Goal: Transaction & Acquisition: Purchase product/service

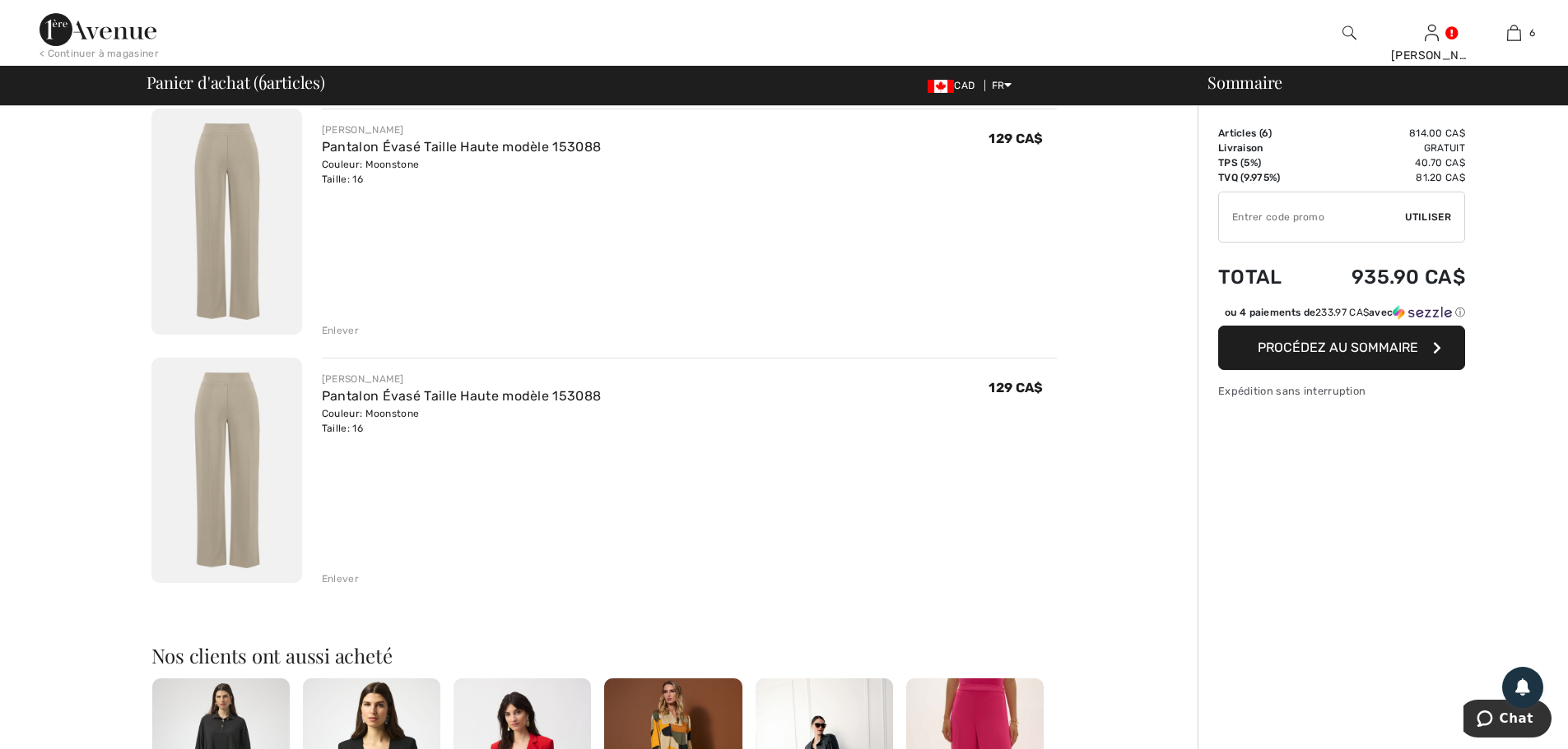
scroll to position [1152, 0]
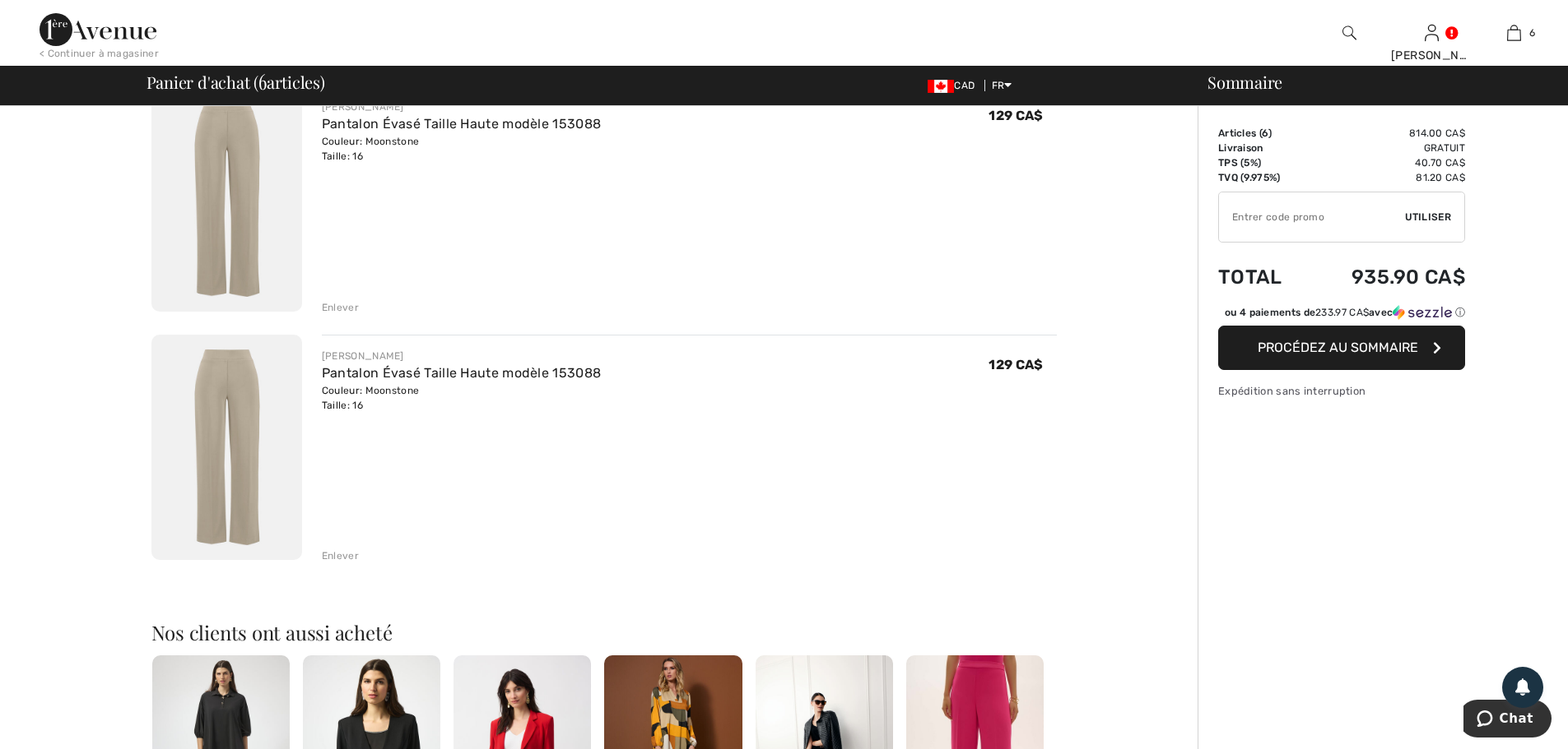
click at [340, 557] on div "Enlever" at bounding box center [340, 555] width 37 height 14
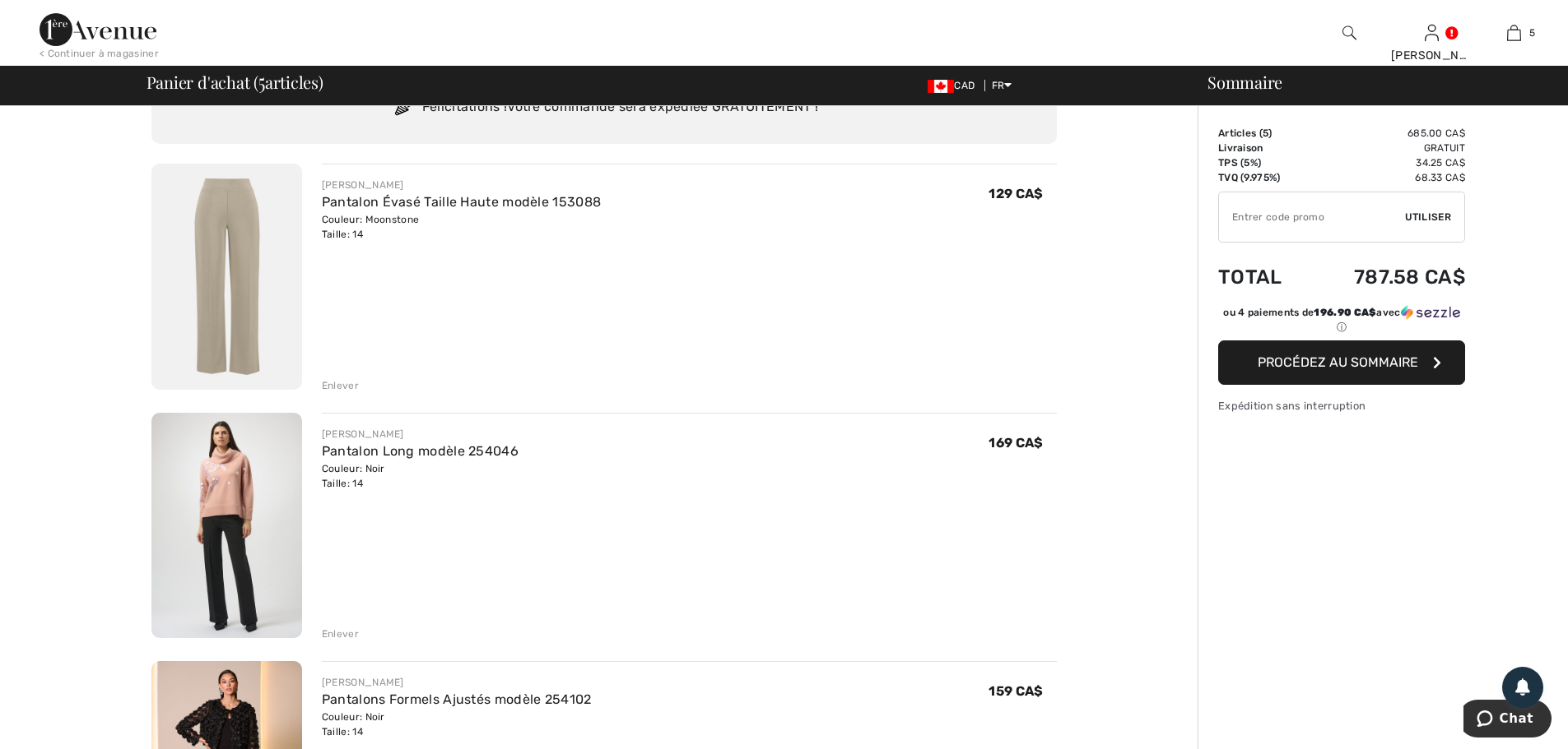
scroll to position [0, 0]
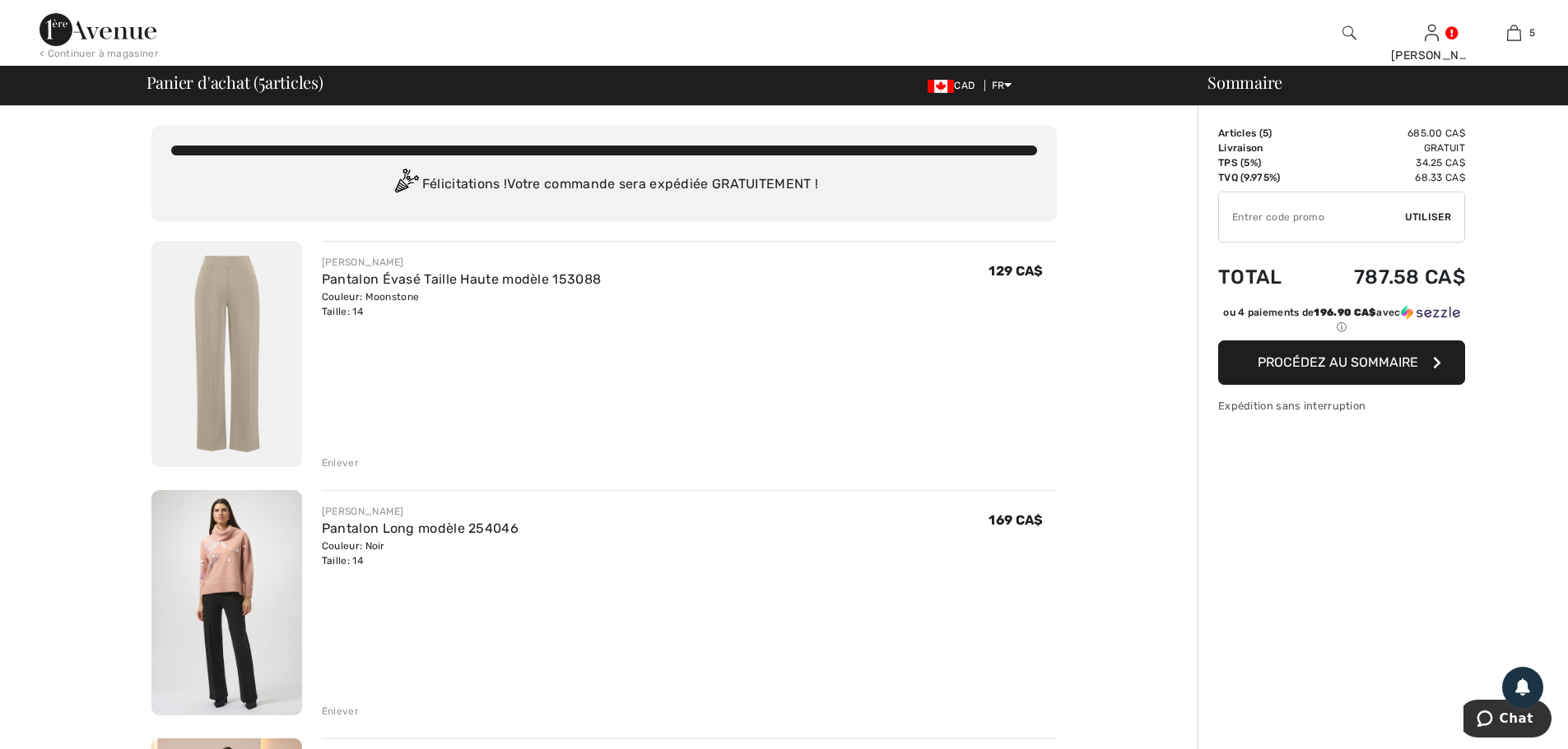
click at [235, 328] on img at bounding box center [227, 354] width 151 height 226
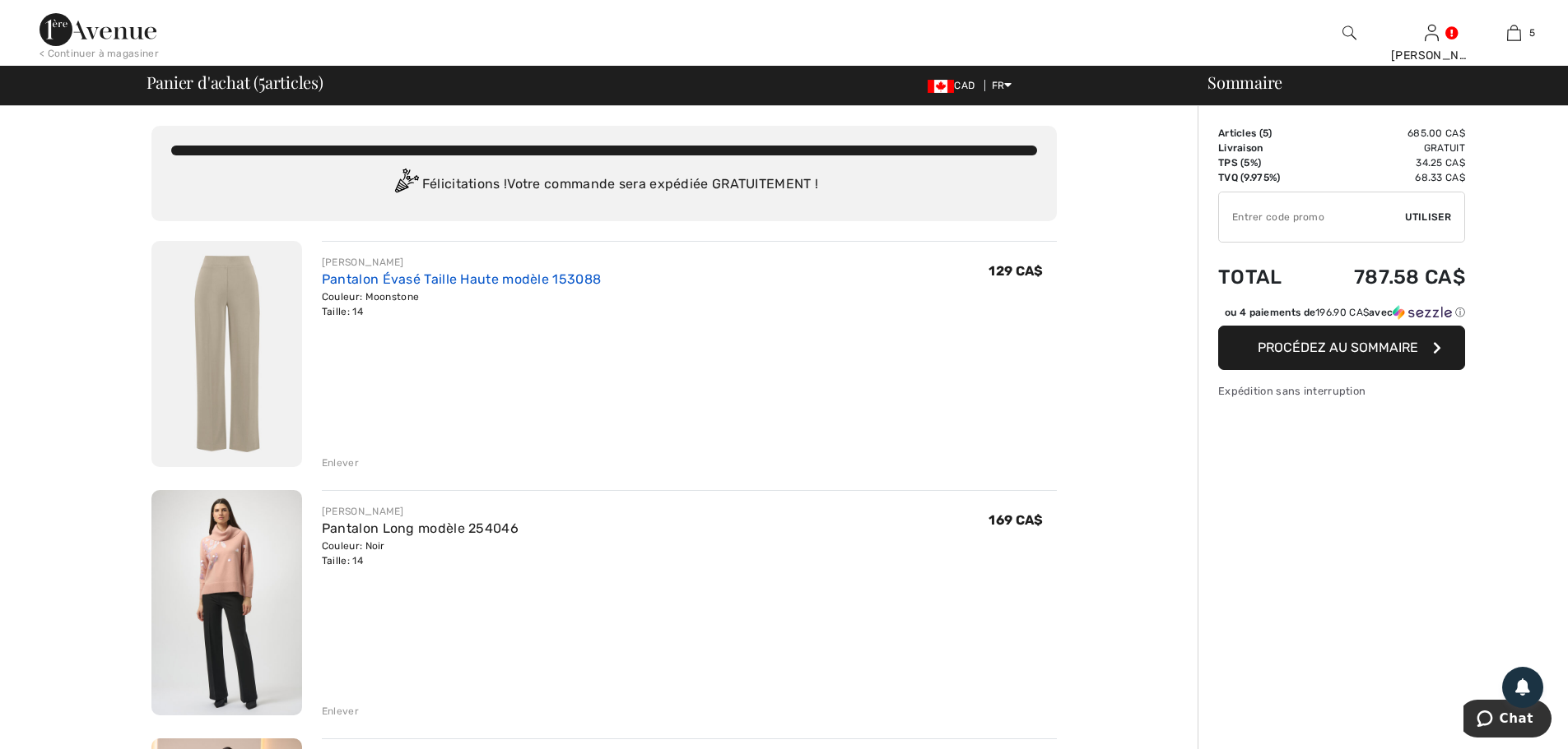
click at [378, 281] on link "Pantalon Évasé Taille Haute modèle 153088" at bounding box center [461, 279] width 279 height 15
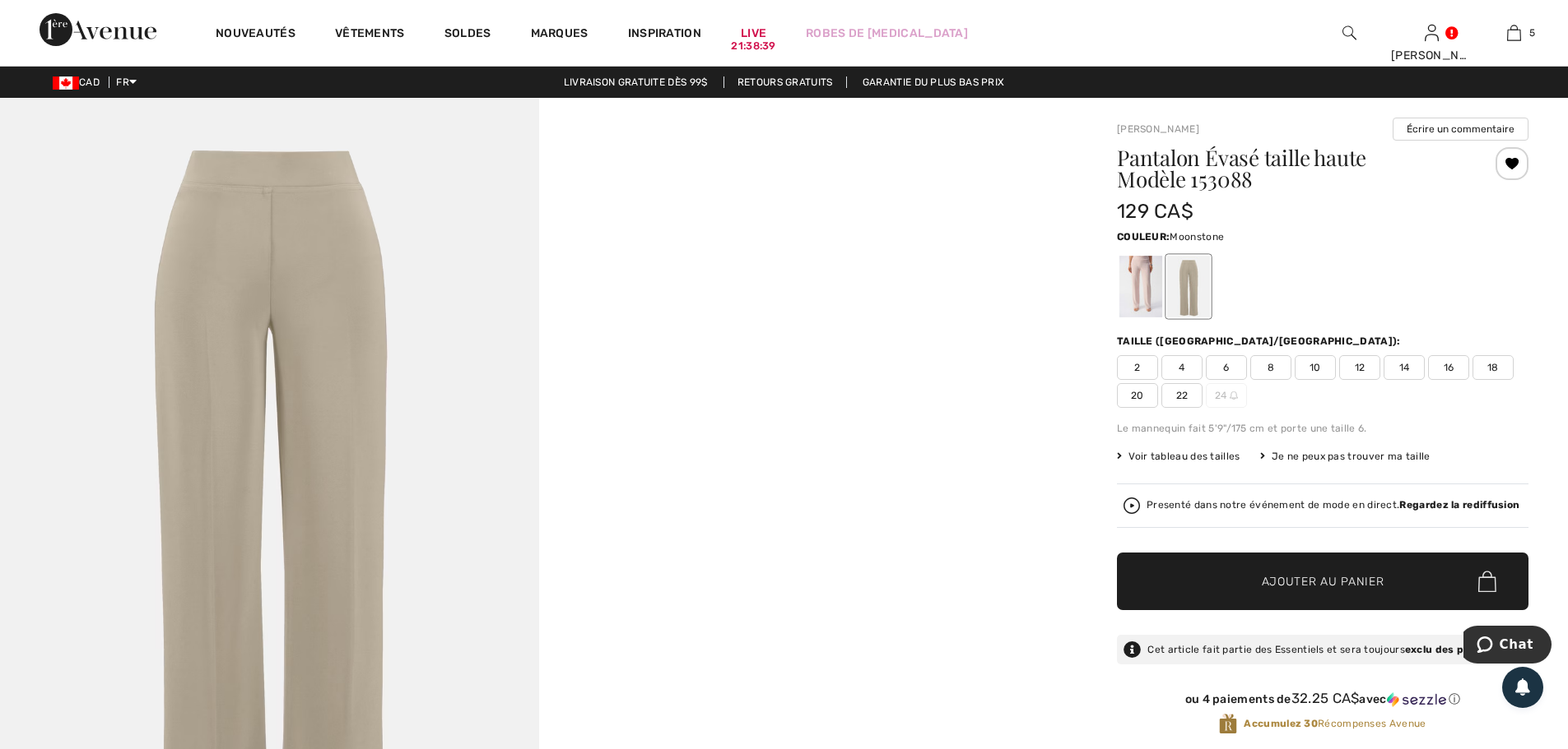
click at [1184, 456] on span "Voir tableau des tailles" at bounding box center [1179, 456] width 124 height 14
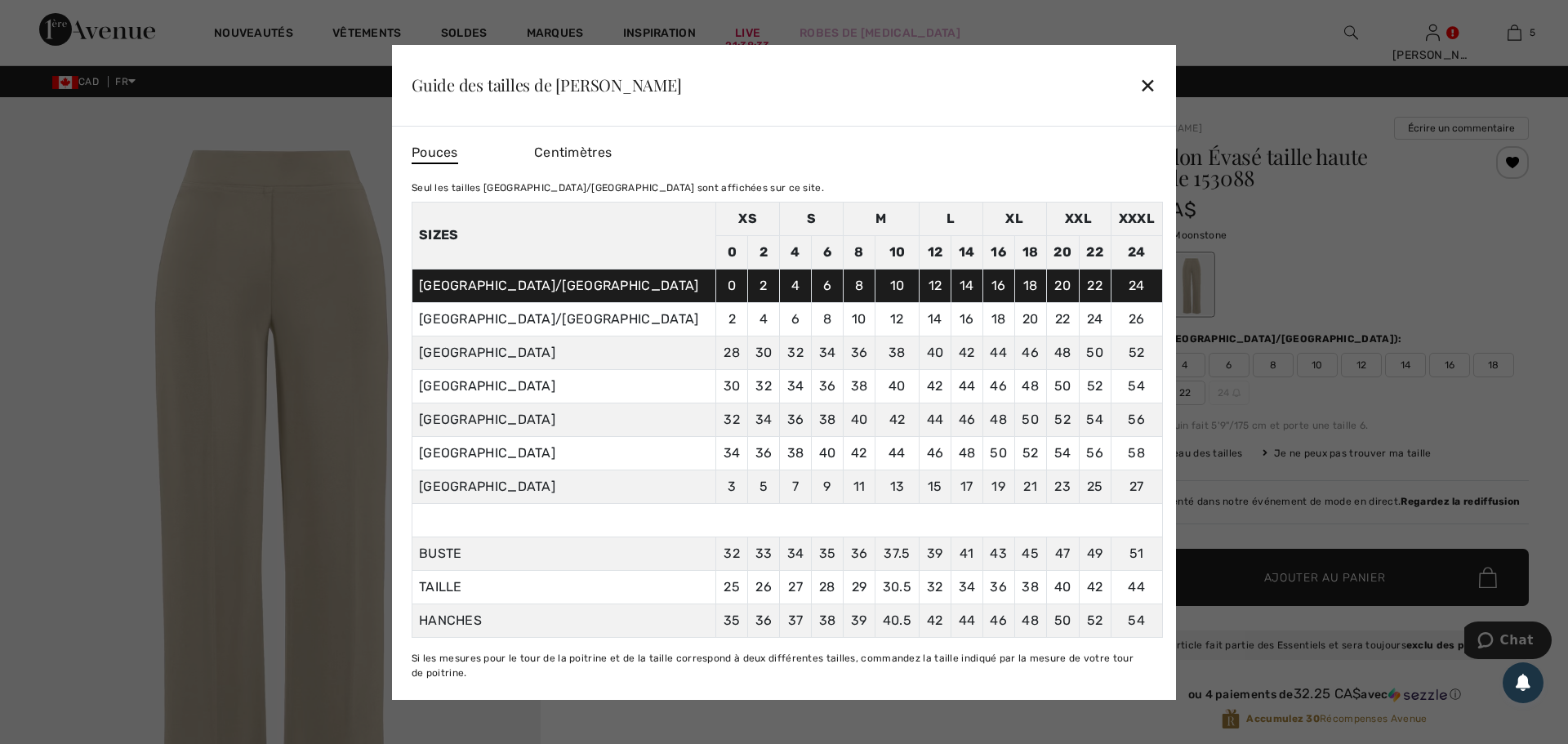
click at [1147, 93] on div "✕" at bounding box center [1148, 85] width 17 height 34
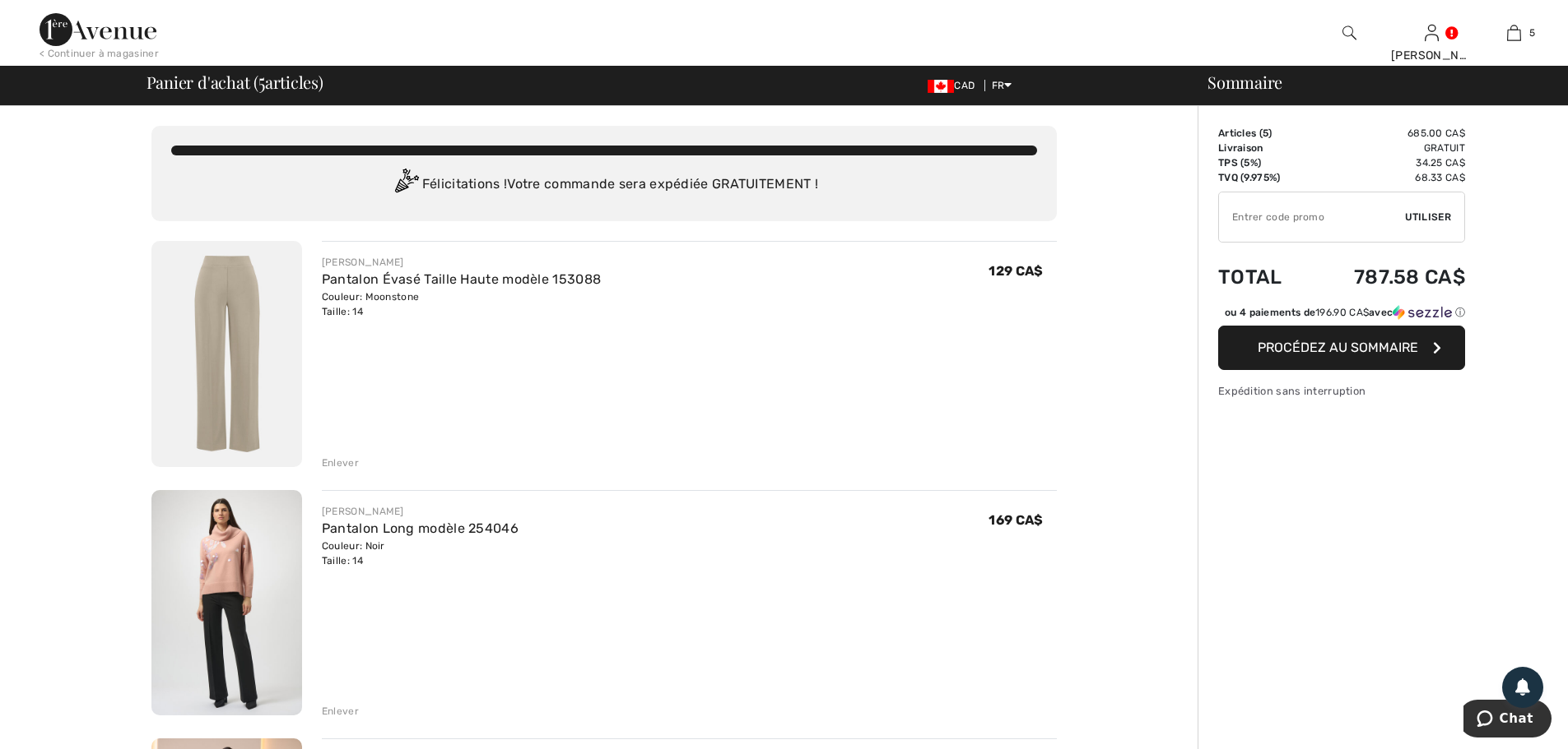
click at [339, 464] on div "Enlever" at bounding box center [340, 462] width 37 height 14
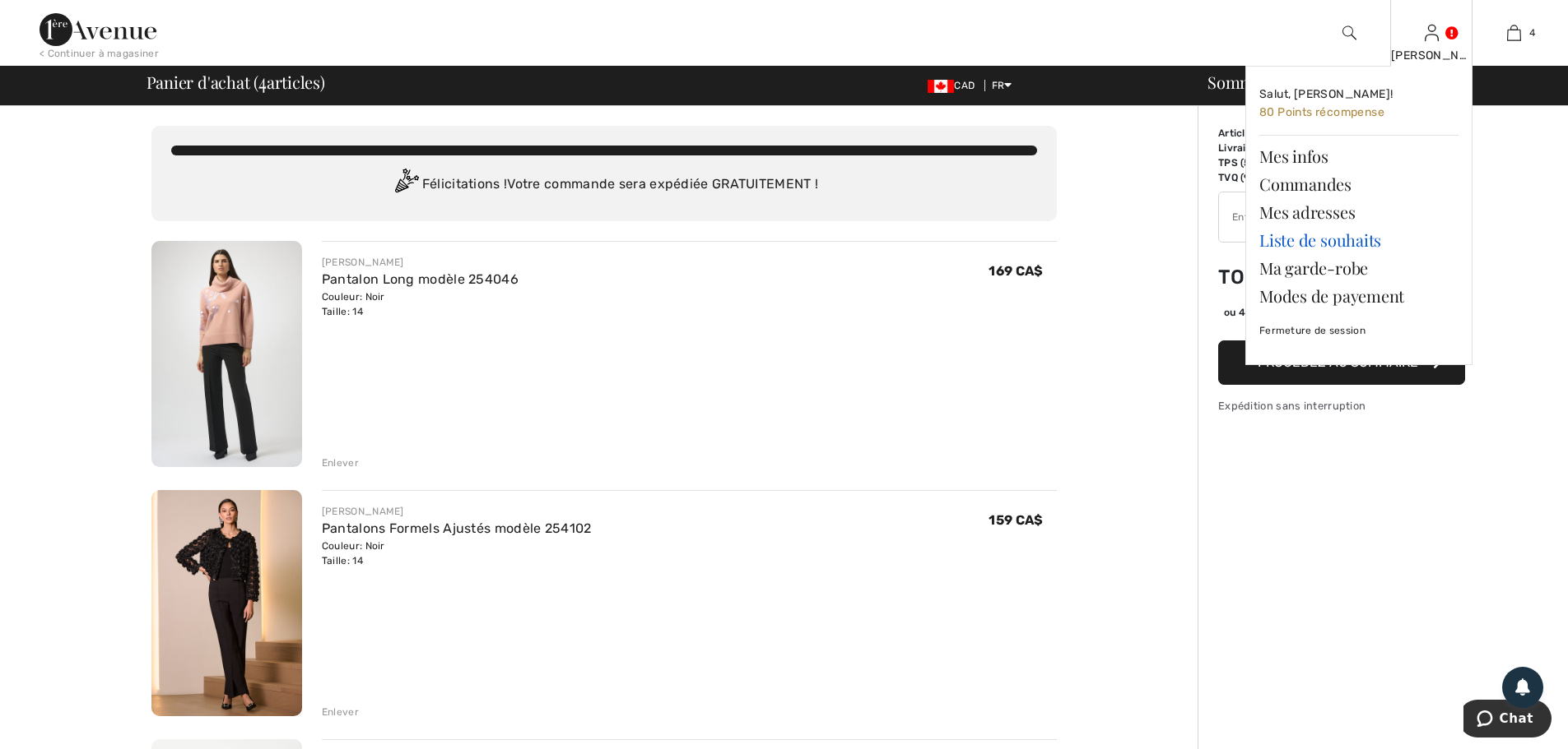
click at [1336, 245] on link "Liste de souhaits" at bounding box center [1358, 240] width 199 height 28
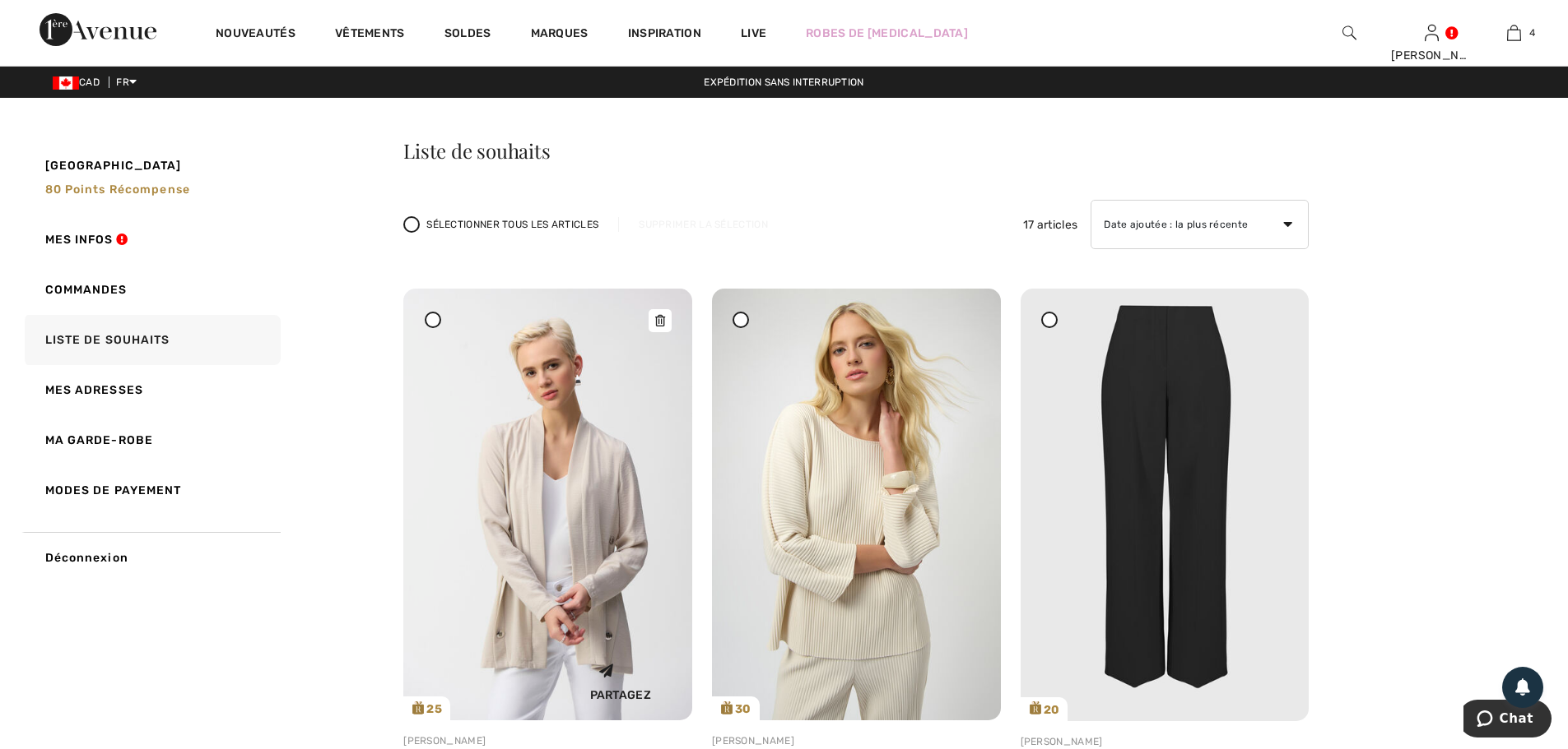
click at [594, 482] on img at bounding box center [547, 504] width 289 height 432
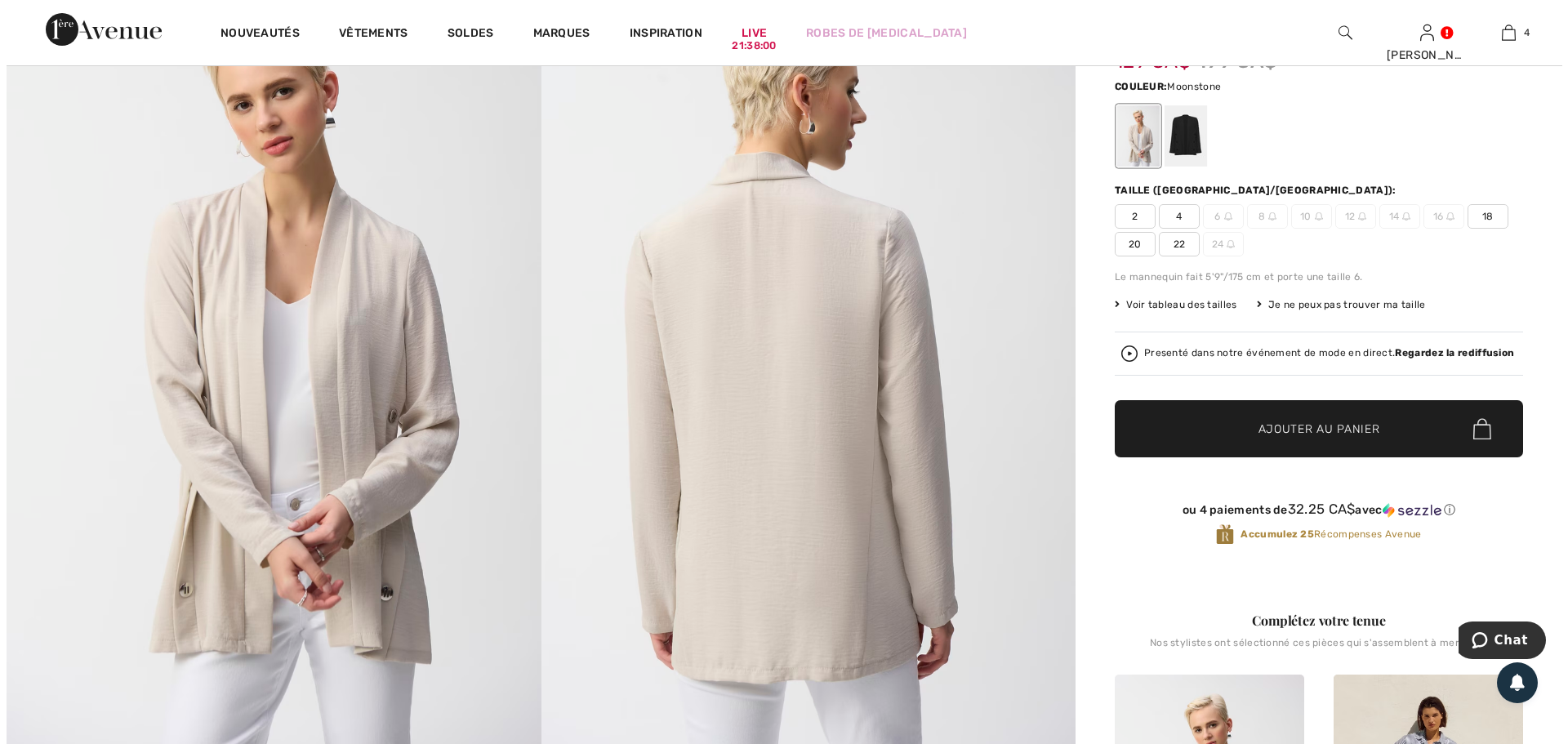
scroll to position [163, 0]
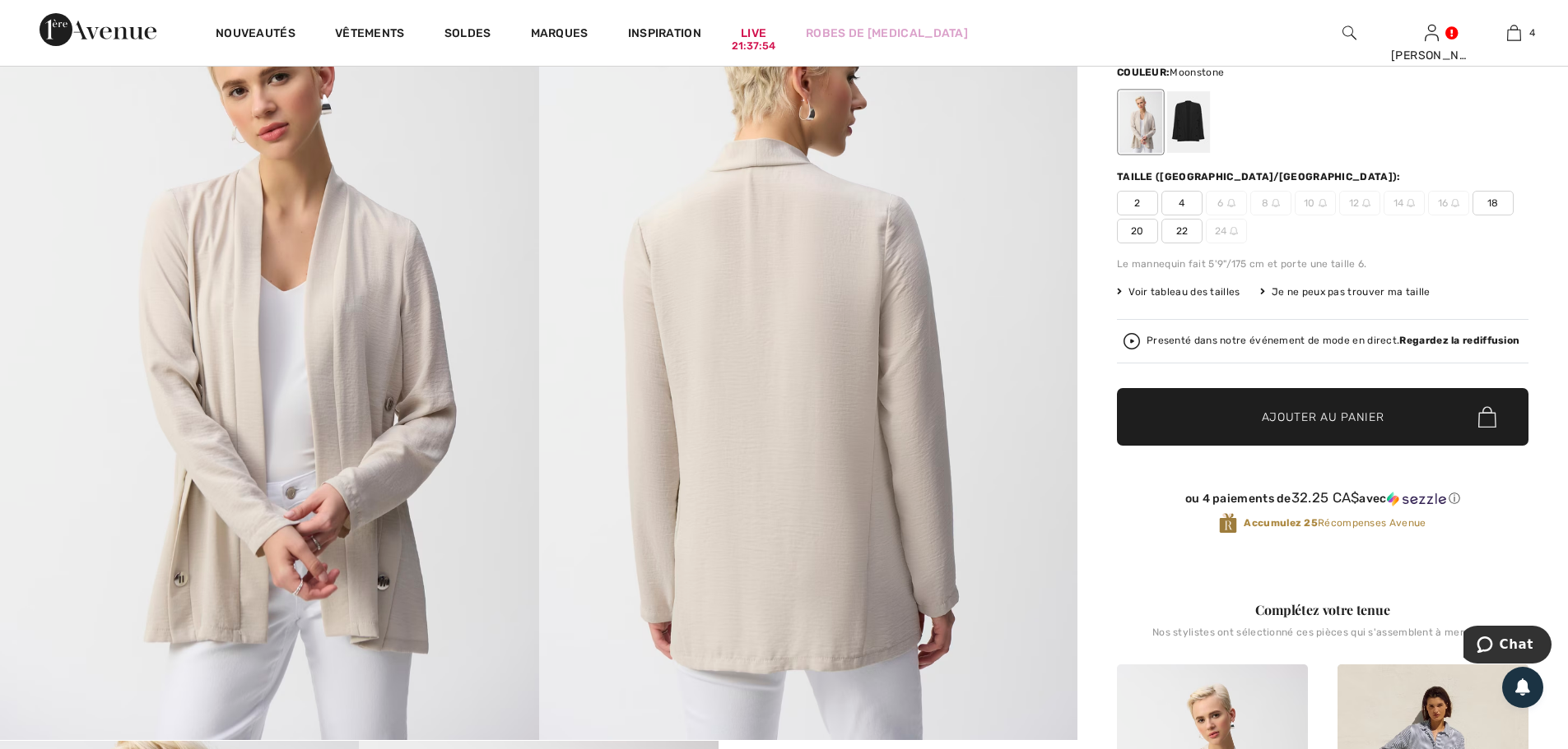
click at [806, 343] on img at bounding box center [809, 336] width 539 height 807
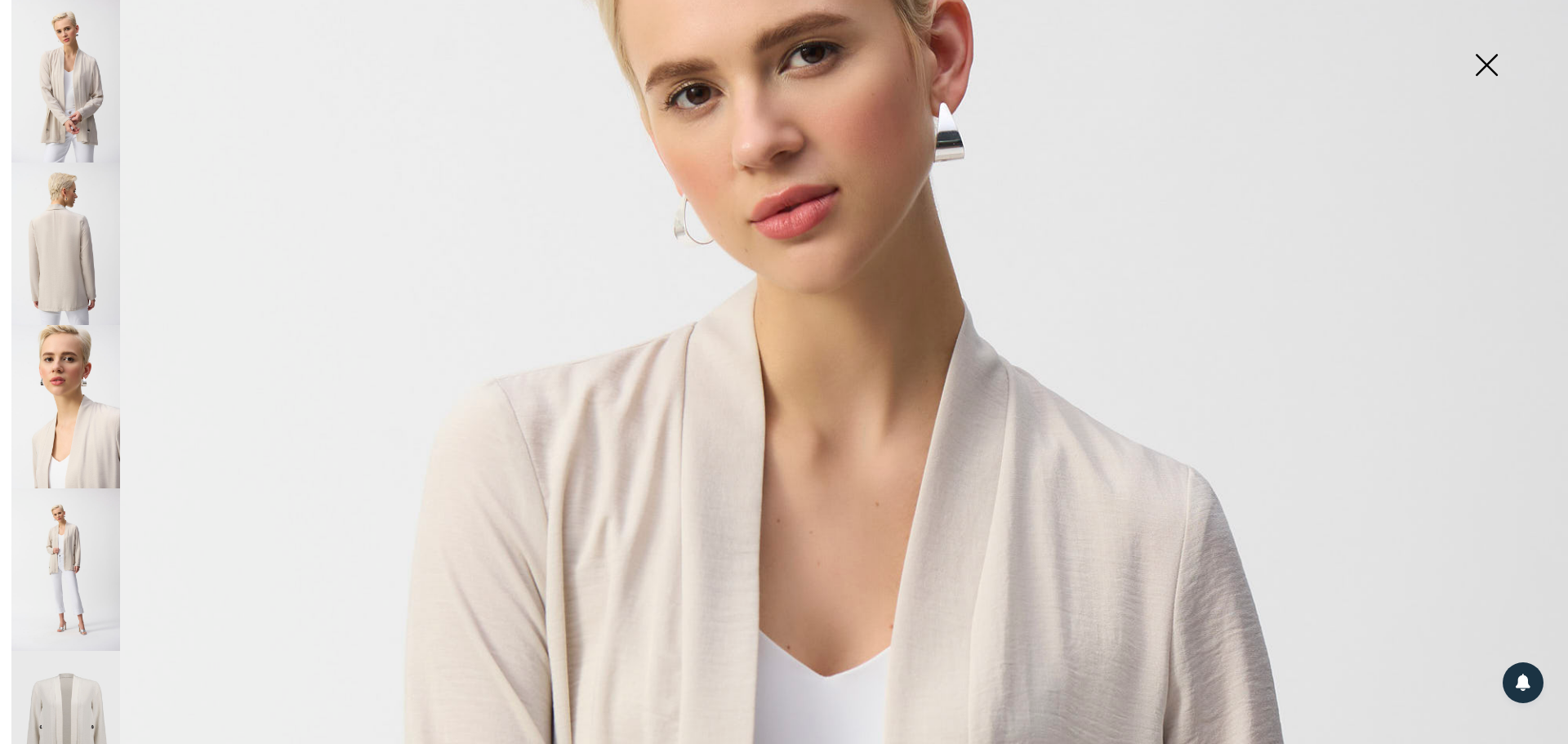
scroll to position [327, 0]
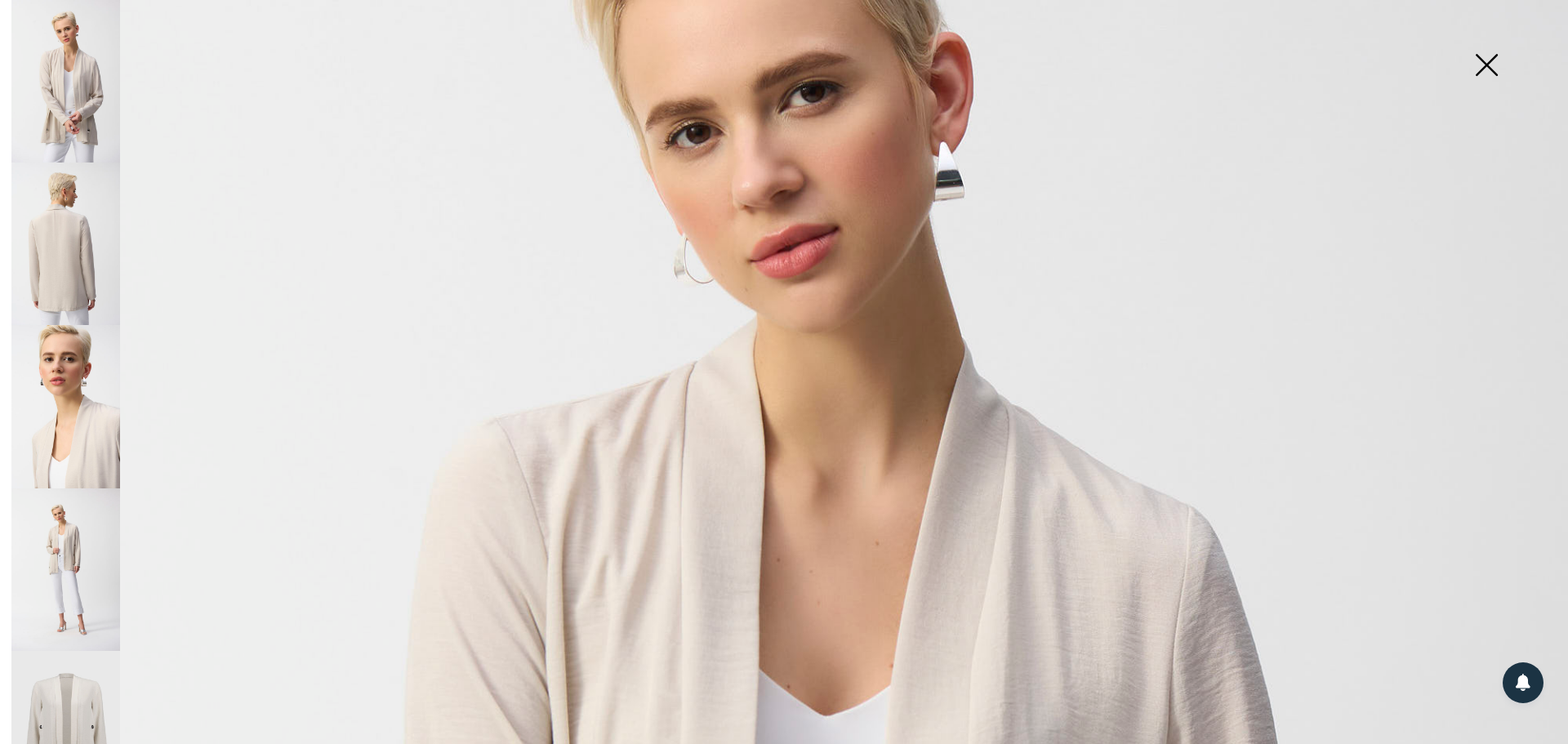
click at [71, 246] on img at bounding box center [66, 243] width 108 height 162
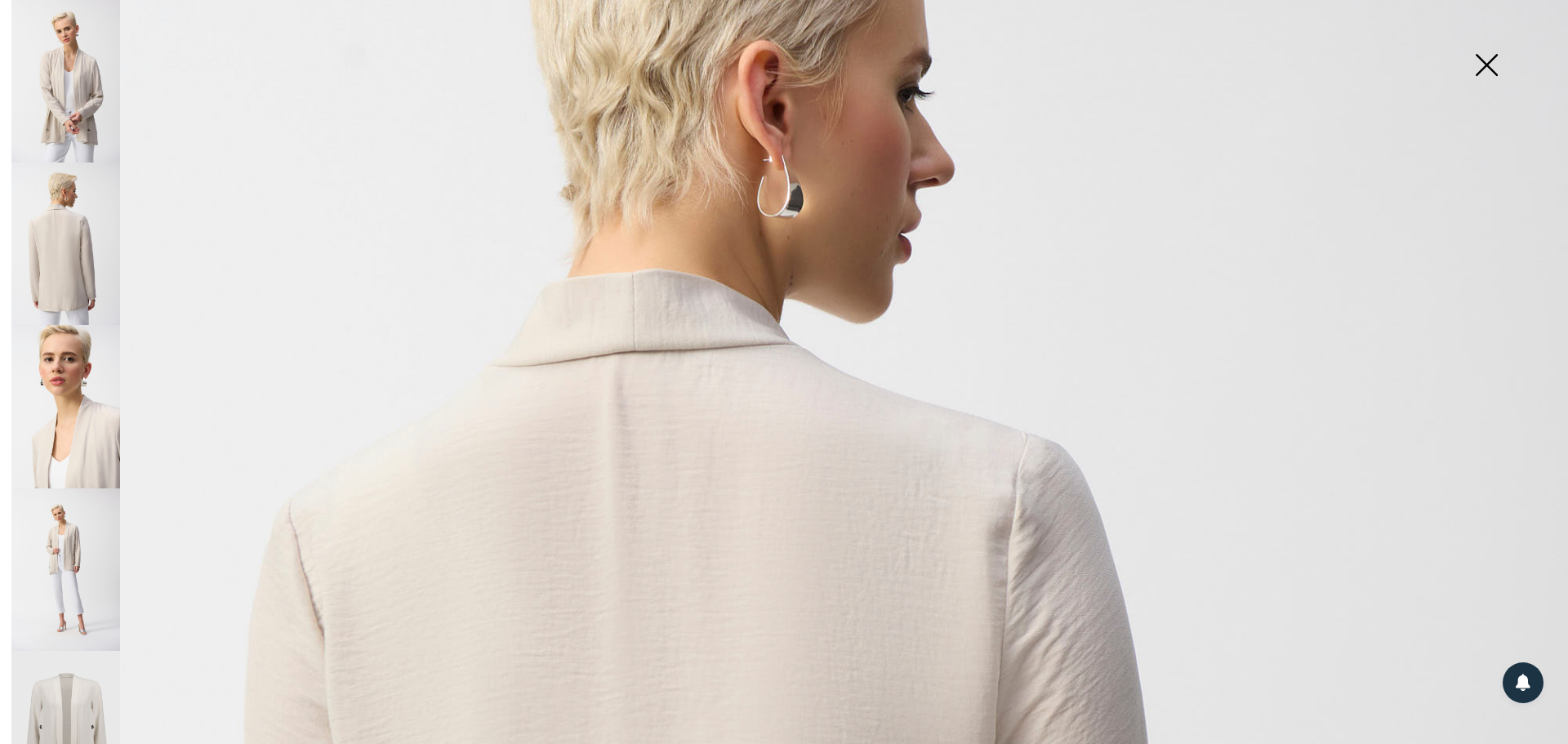
click at [102, 509] on img at bounding box center [66, 569] width 108 height 162
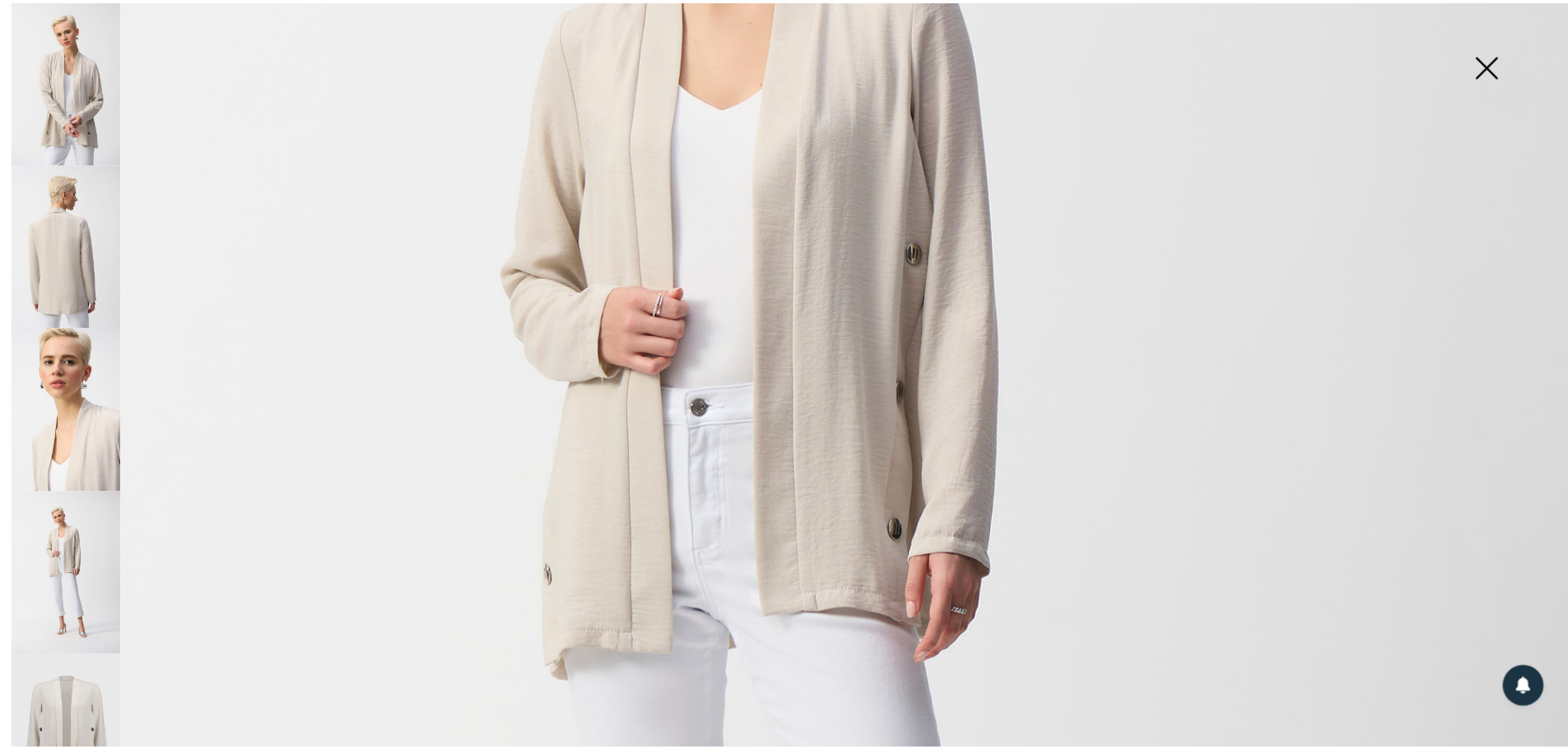
scroll to position [411, 0]
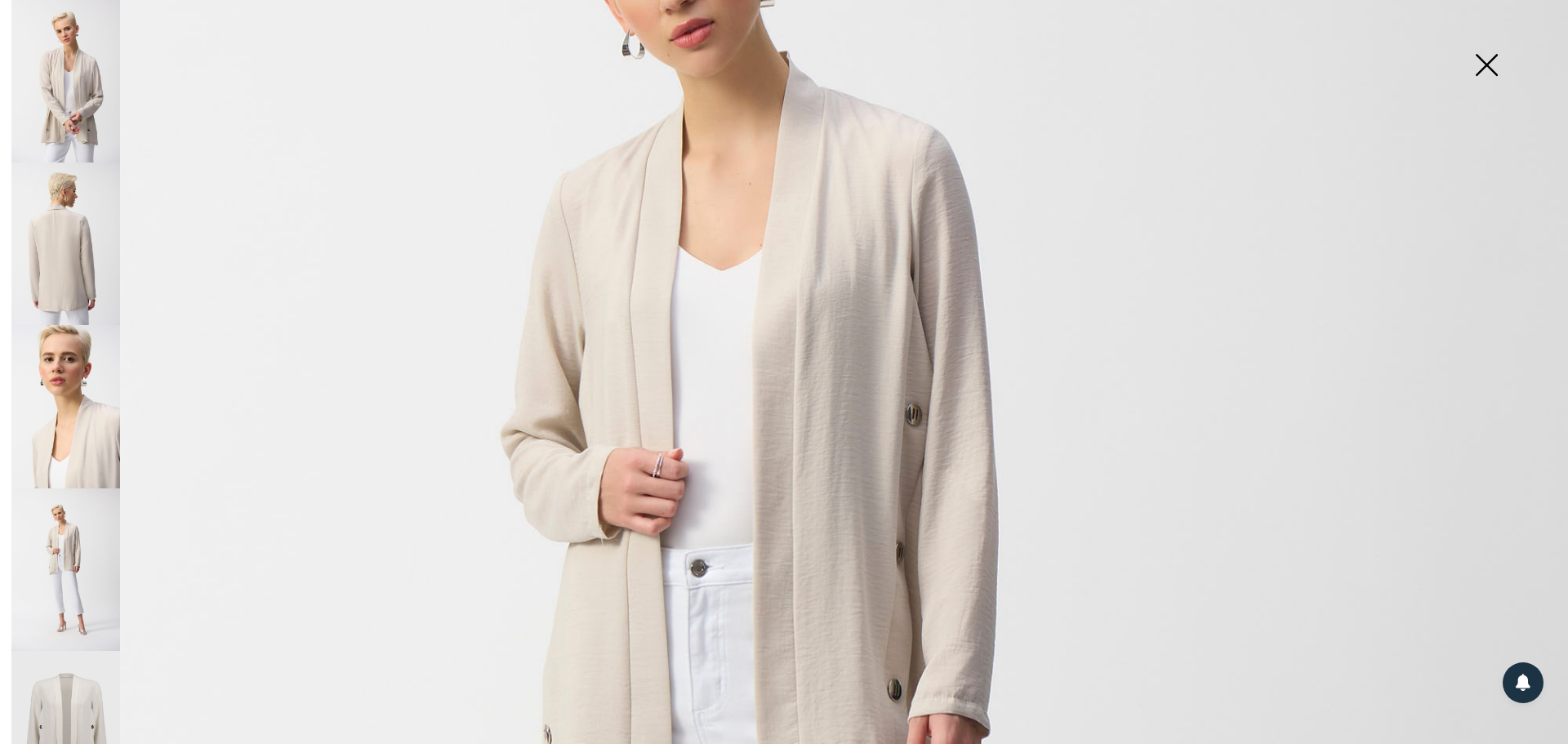
click at [1494, 61] on img at bounding box center [1486, 66] width 82 height 84
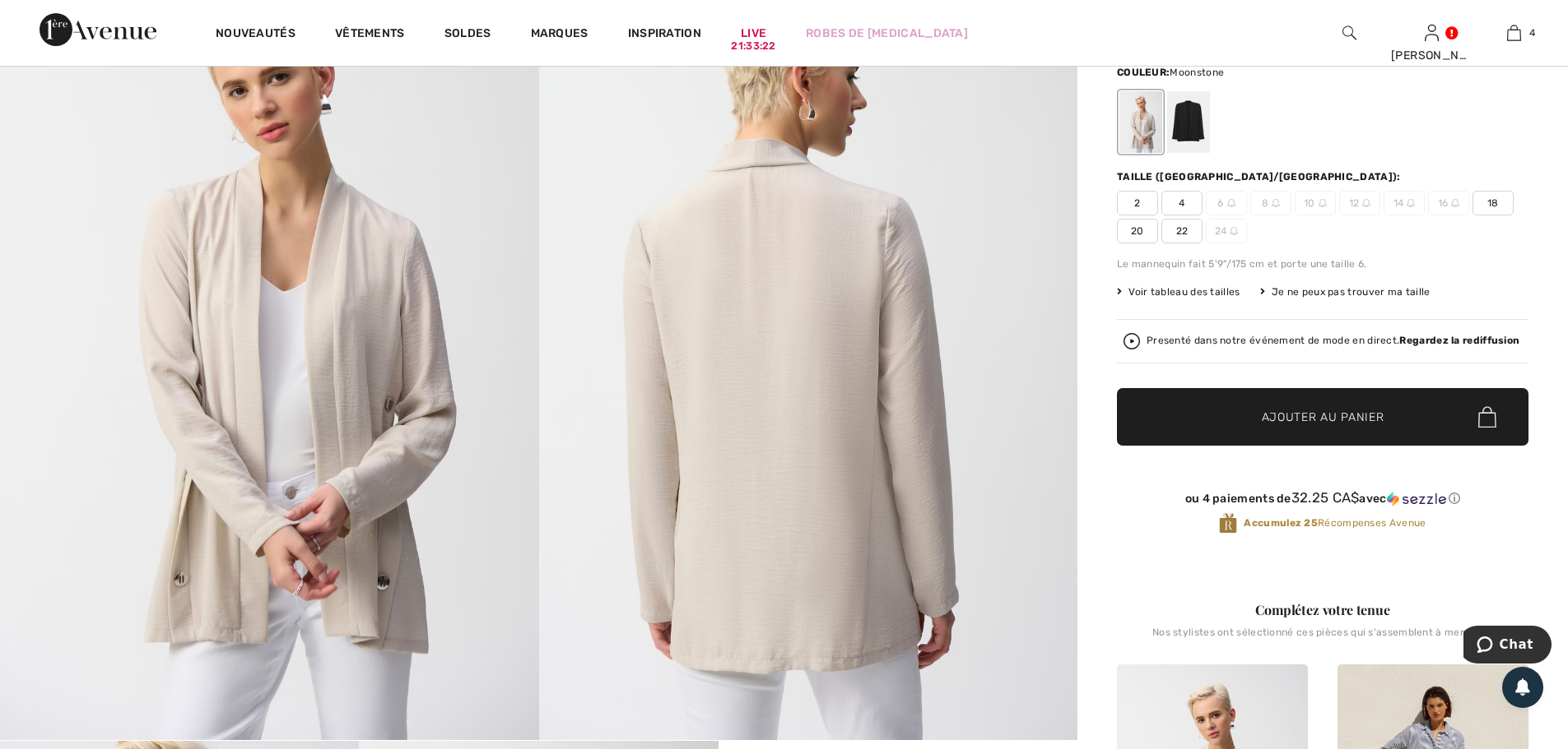
click at [1157, 292] on span "Voir tableau des tailles" at bounding box center [1179, 291] width 124 height 14
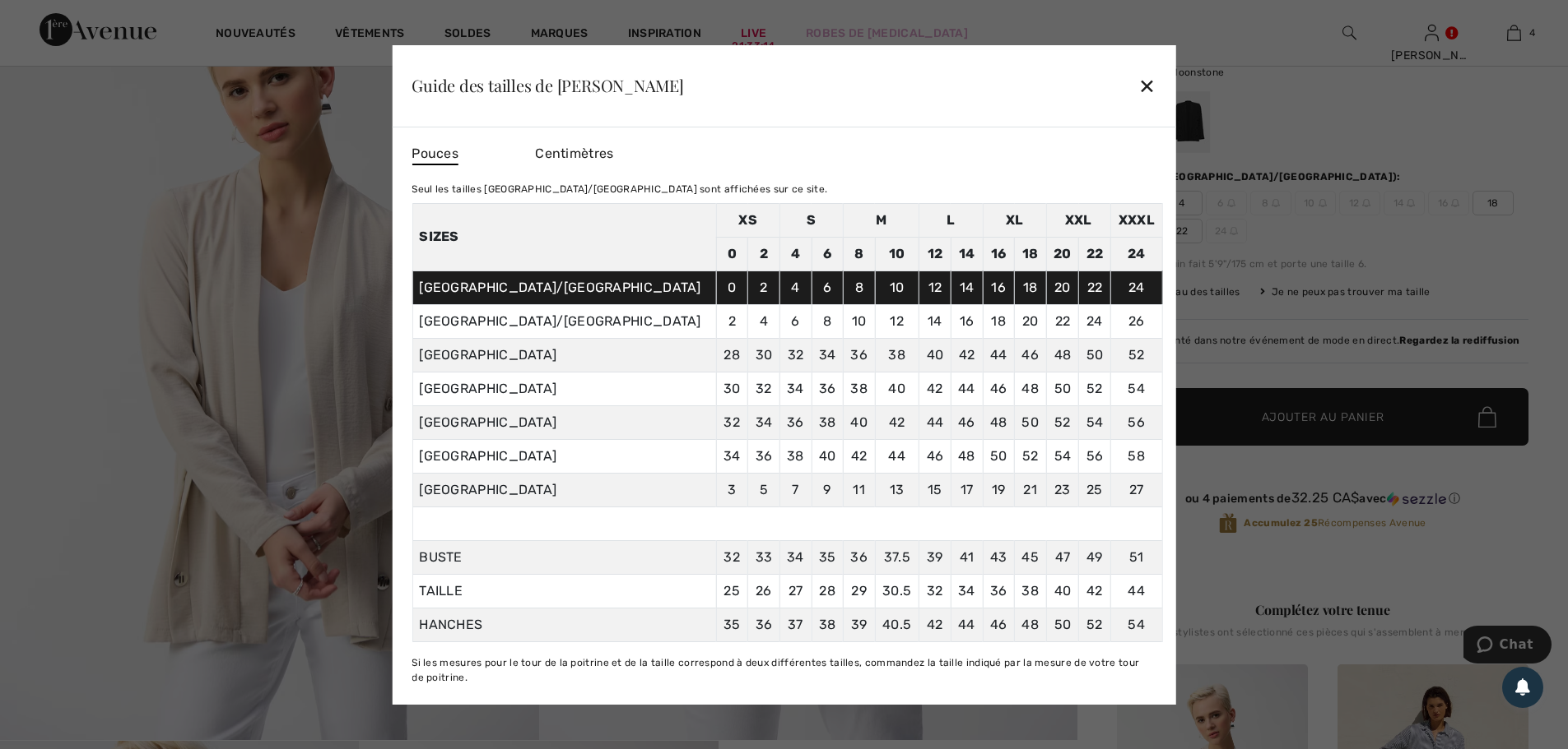
click at [1147, 84] on div "✕" at bounding box center [1146, 85] width 17 height 35
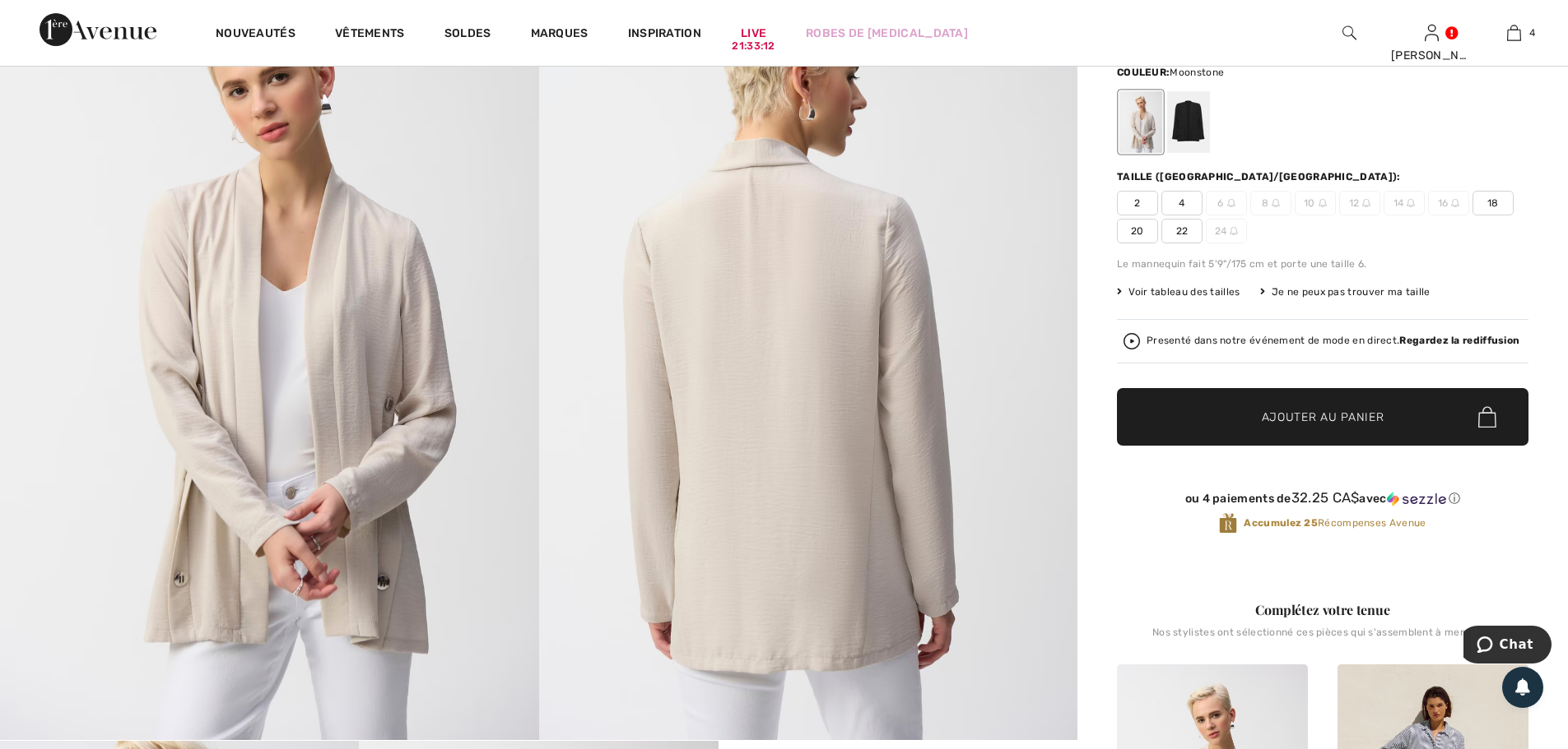
click at [1130, 229] on span "20" at bounding box center [1137, 231] width 41 height 25
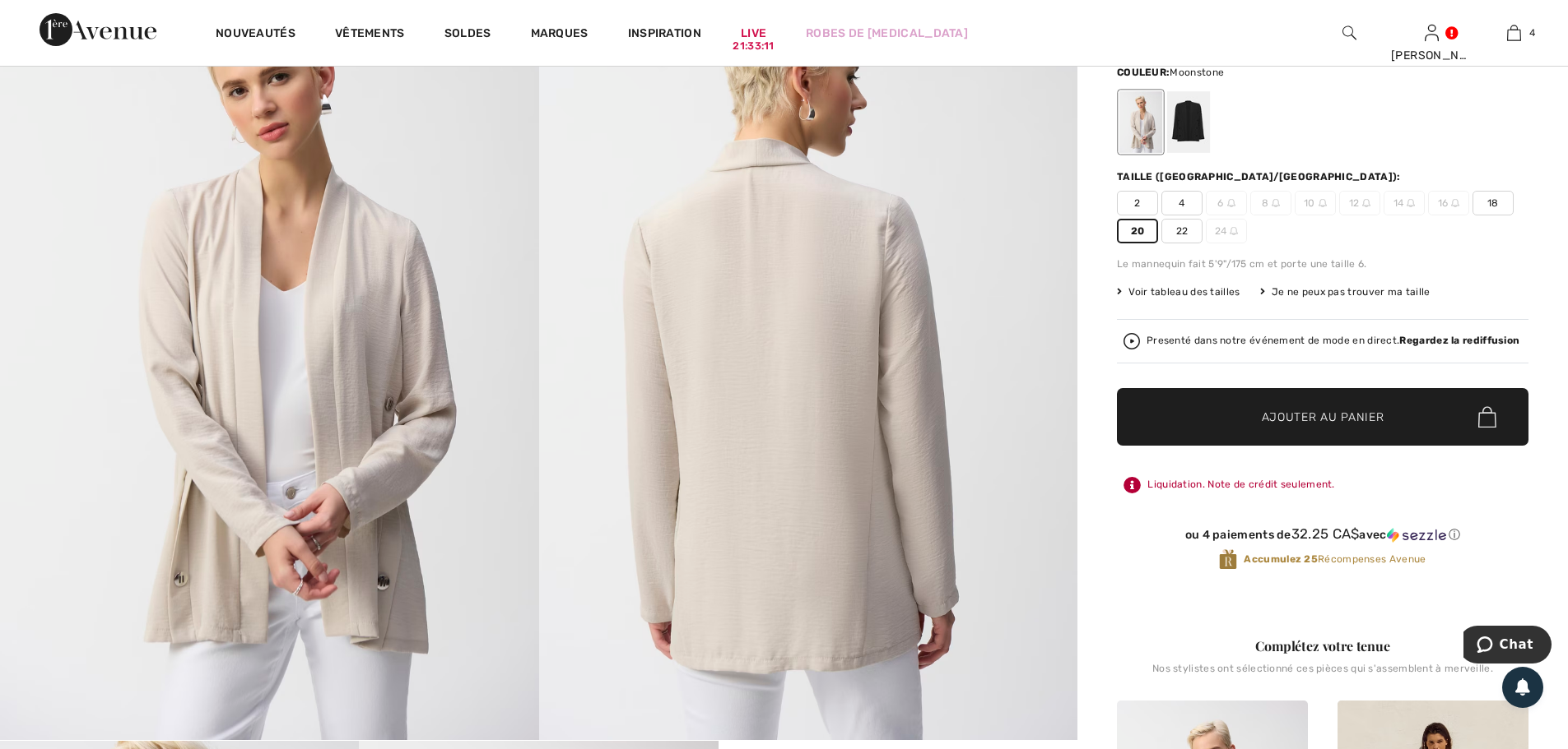
click at [1334, 418] on span "Ajouter au panier" at bounding box center [1322, 417] width 123 height 17
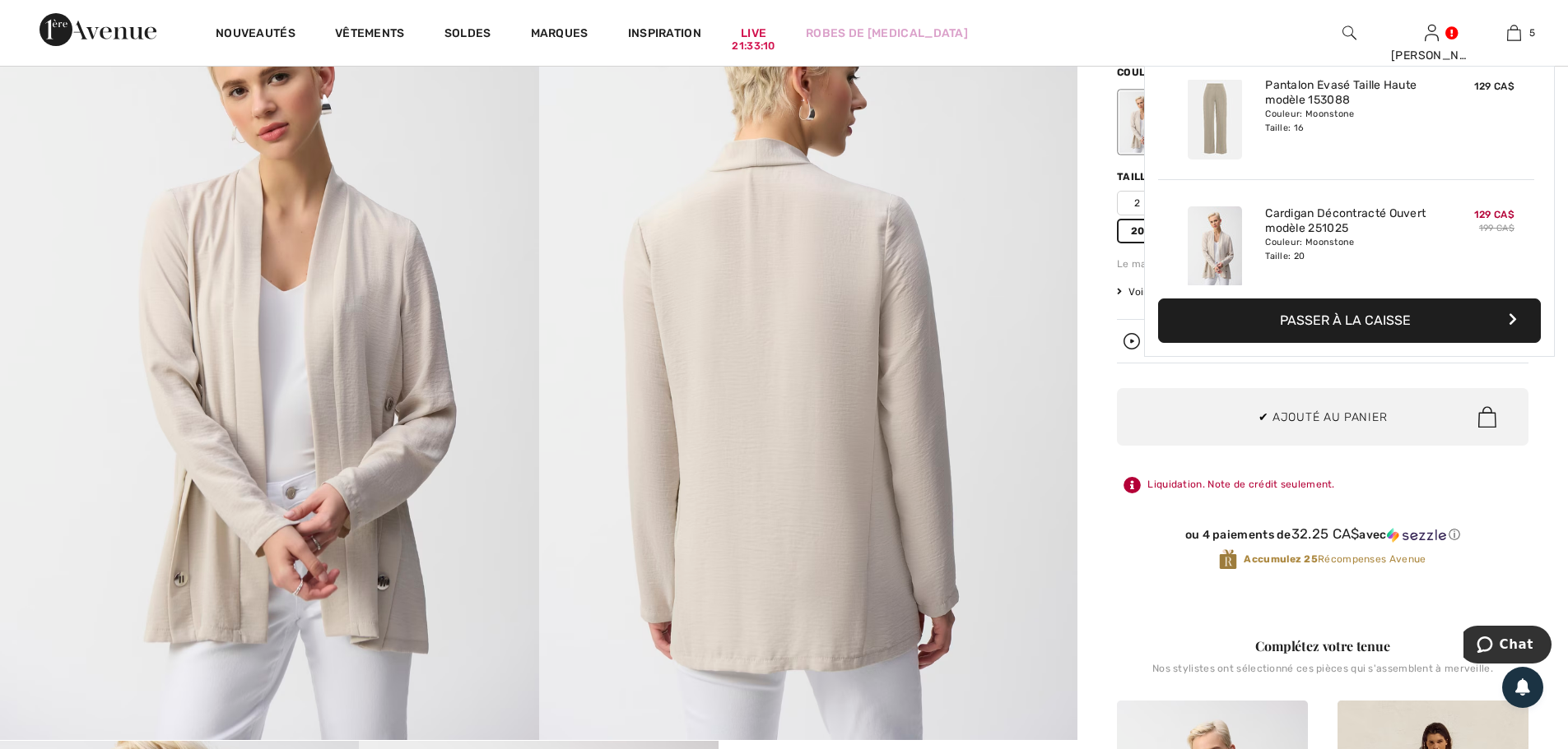
scroll to position [0, 0]
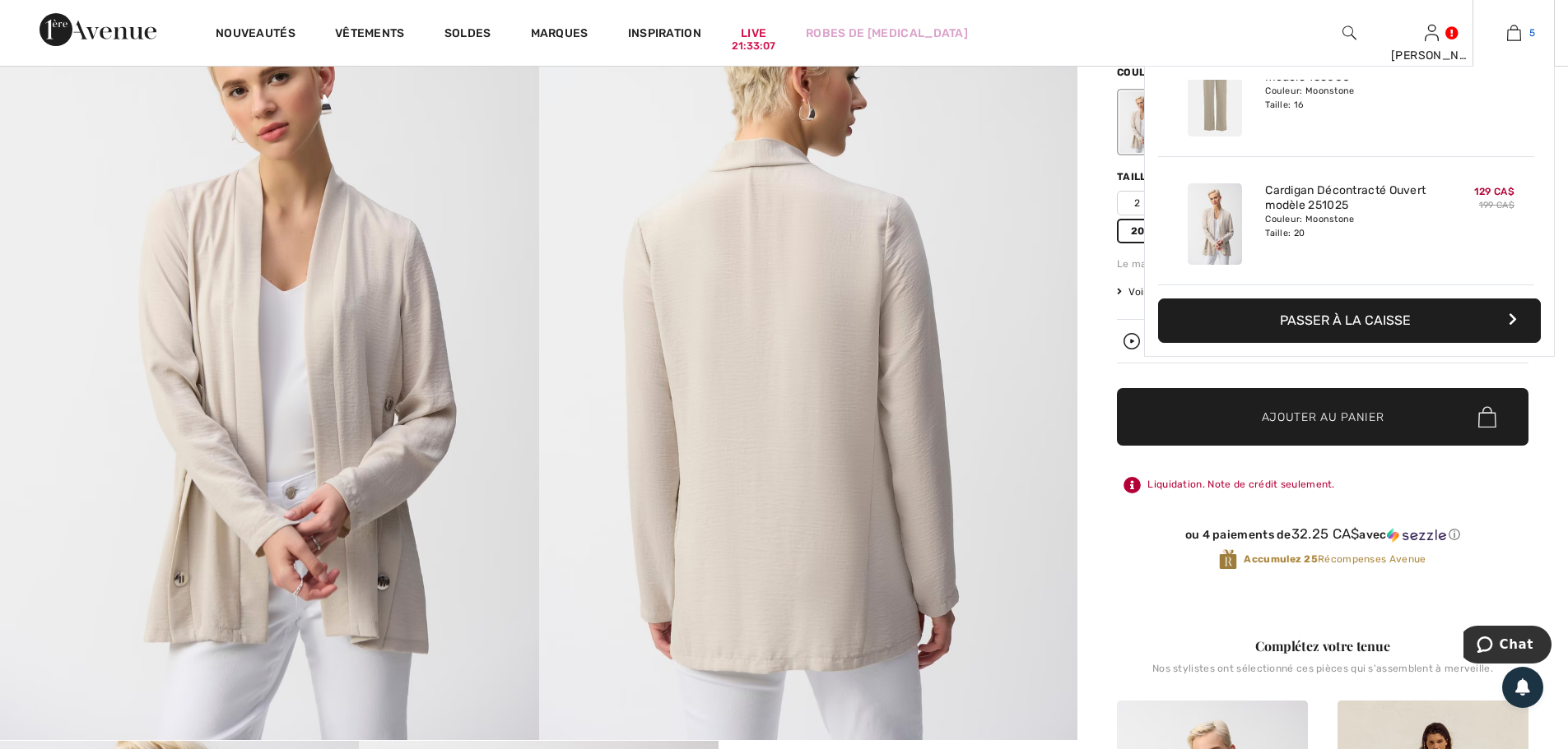
click at [1510, 29] on img at bounding box center [1514, 32] width 14 height 19
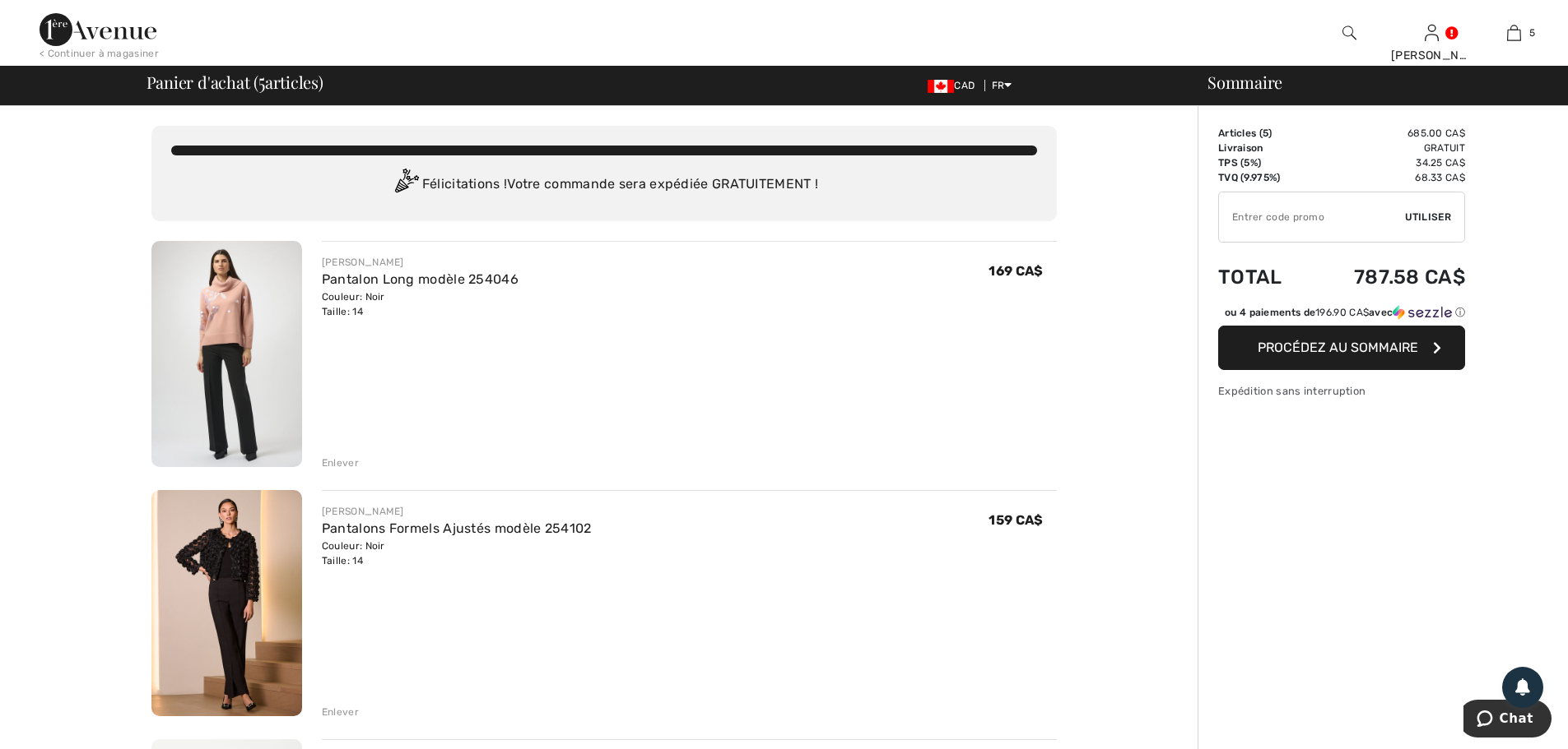
click at [229, 416] on img at bounding box center [227, 354] width 151 height 226
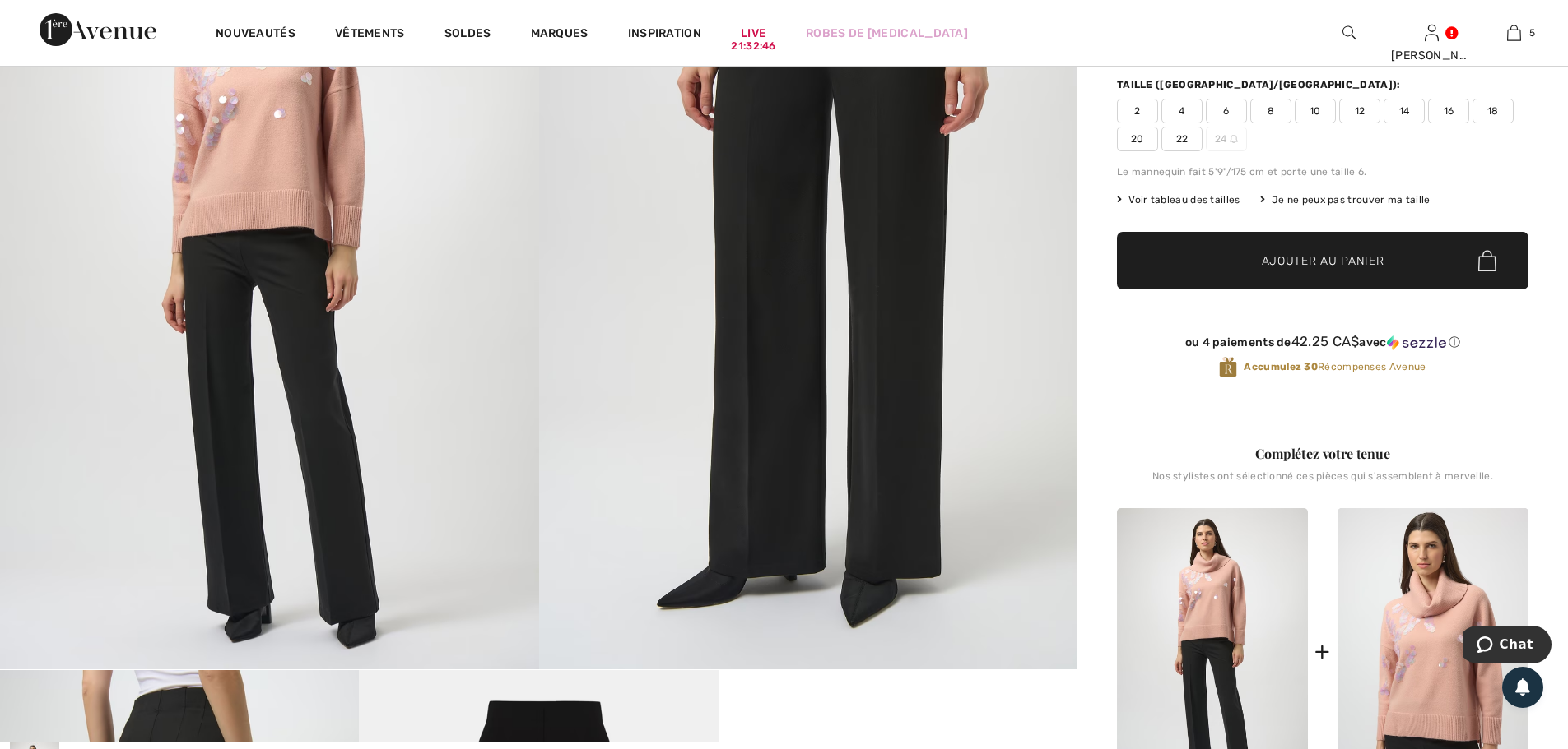
scroll to position [82, 0]
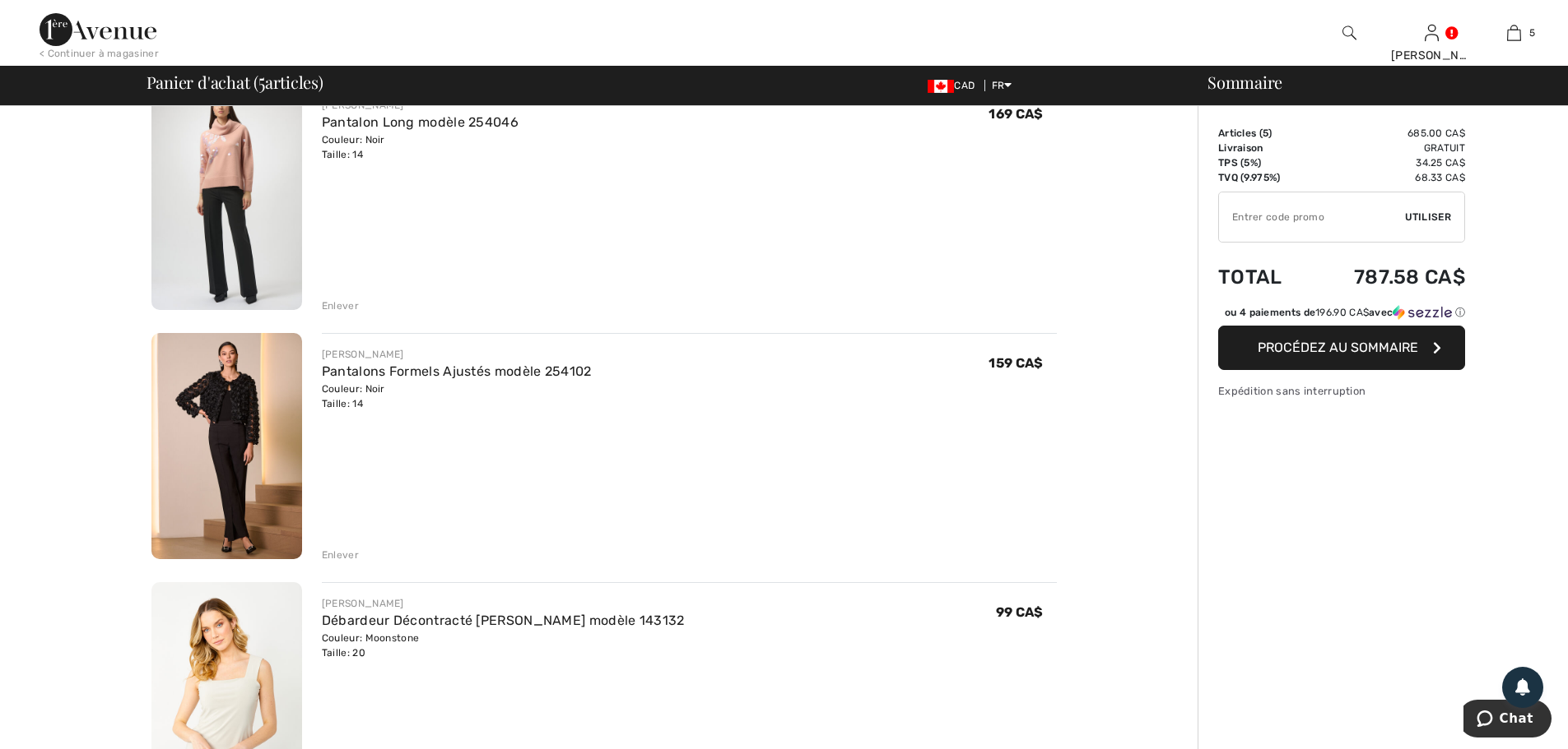
scroll to position [164, 0]
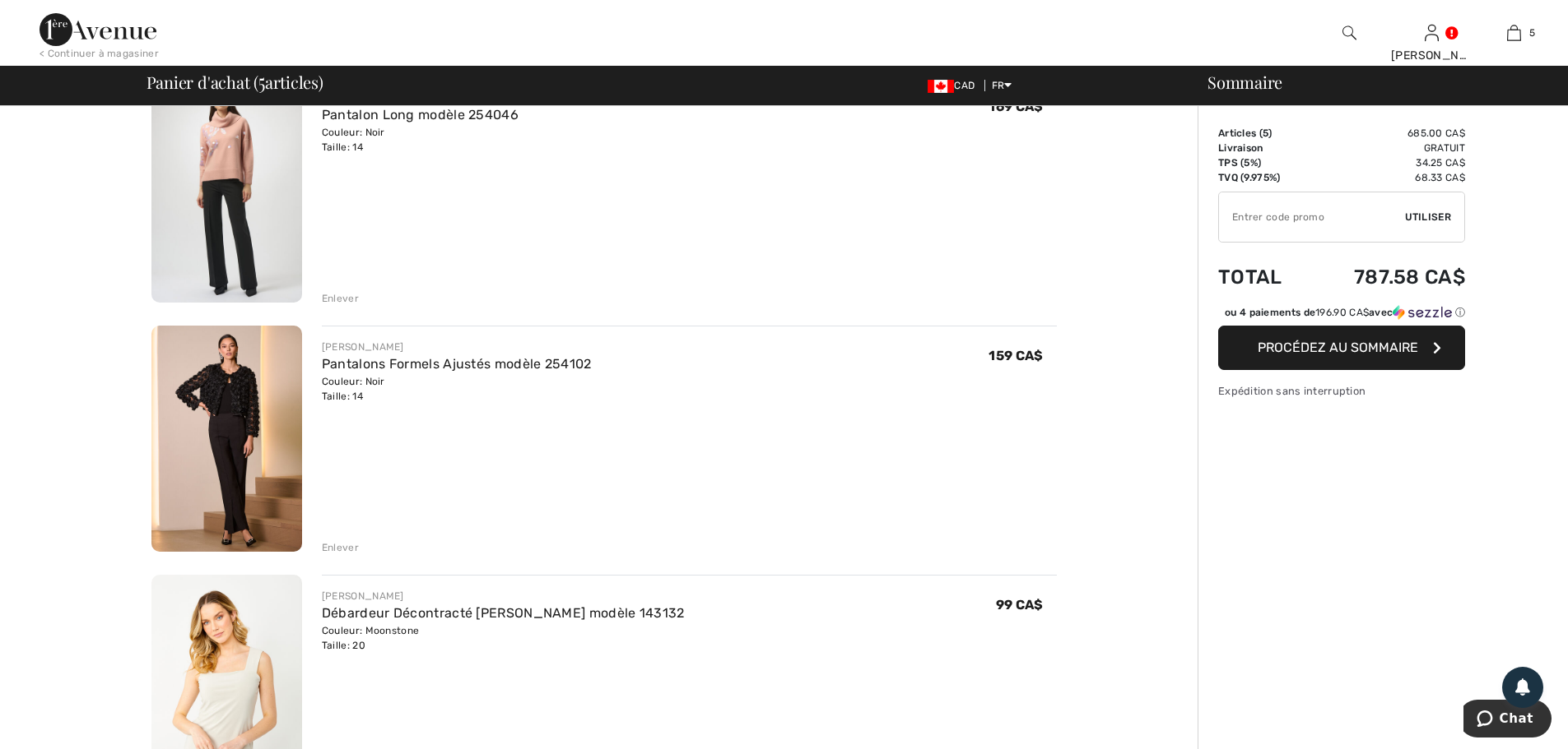
click at [232, 463] on img at bounding box center [227, 438] width 151 height 226
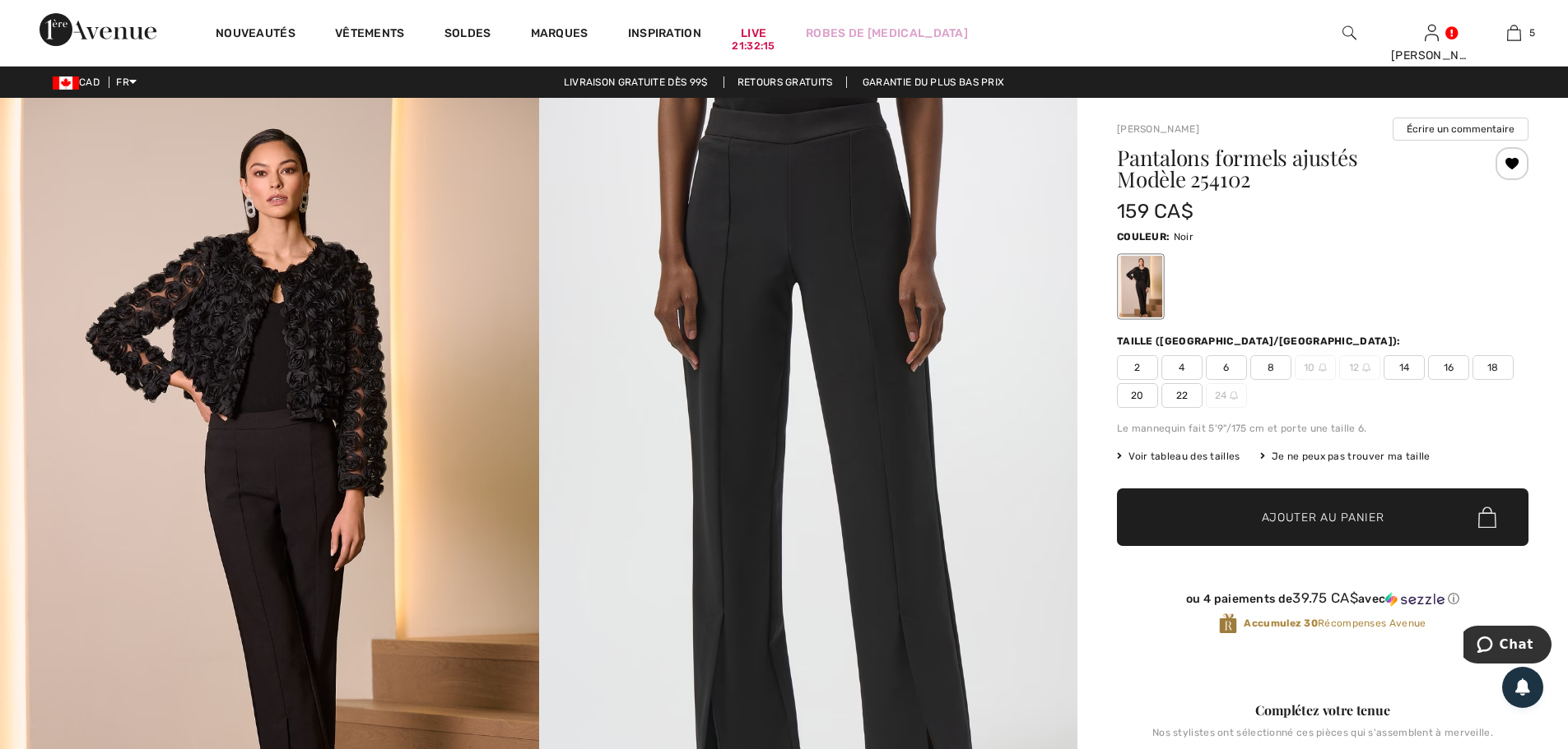
click at [1167, 456] on span "Voir tableau des tailles" at bounding box center [1179, 456] width 124 height 14
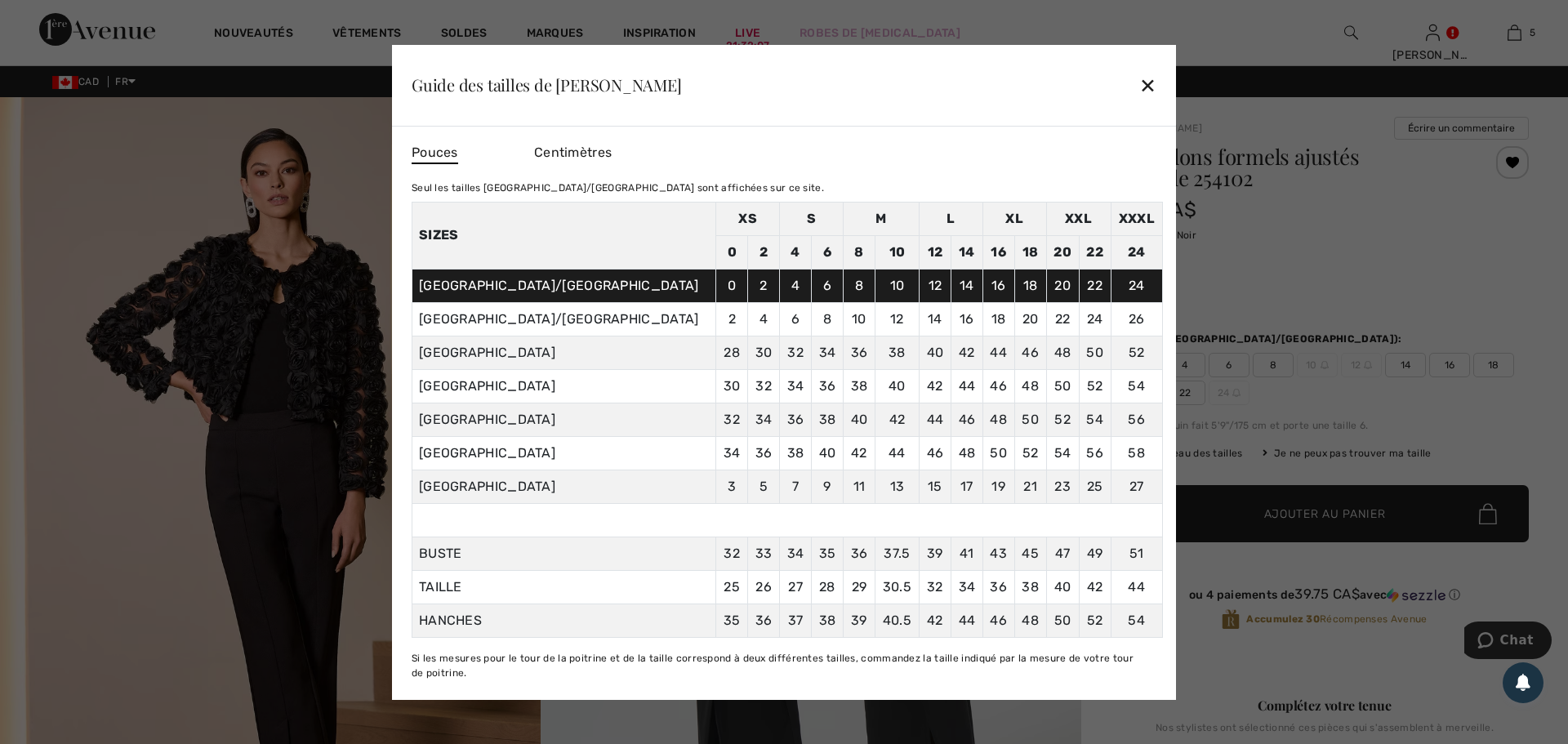
click at [1152, 87] on div "✕" at bounding box center [1148, 85] width 17 height 34
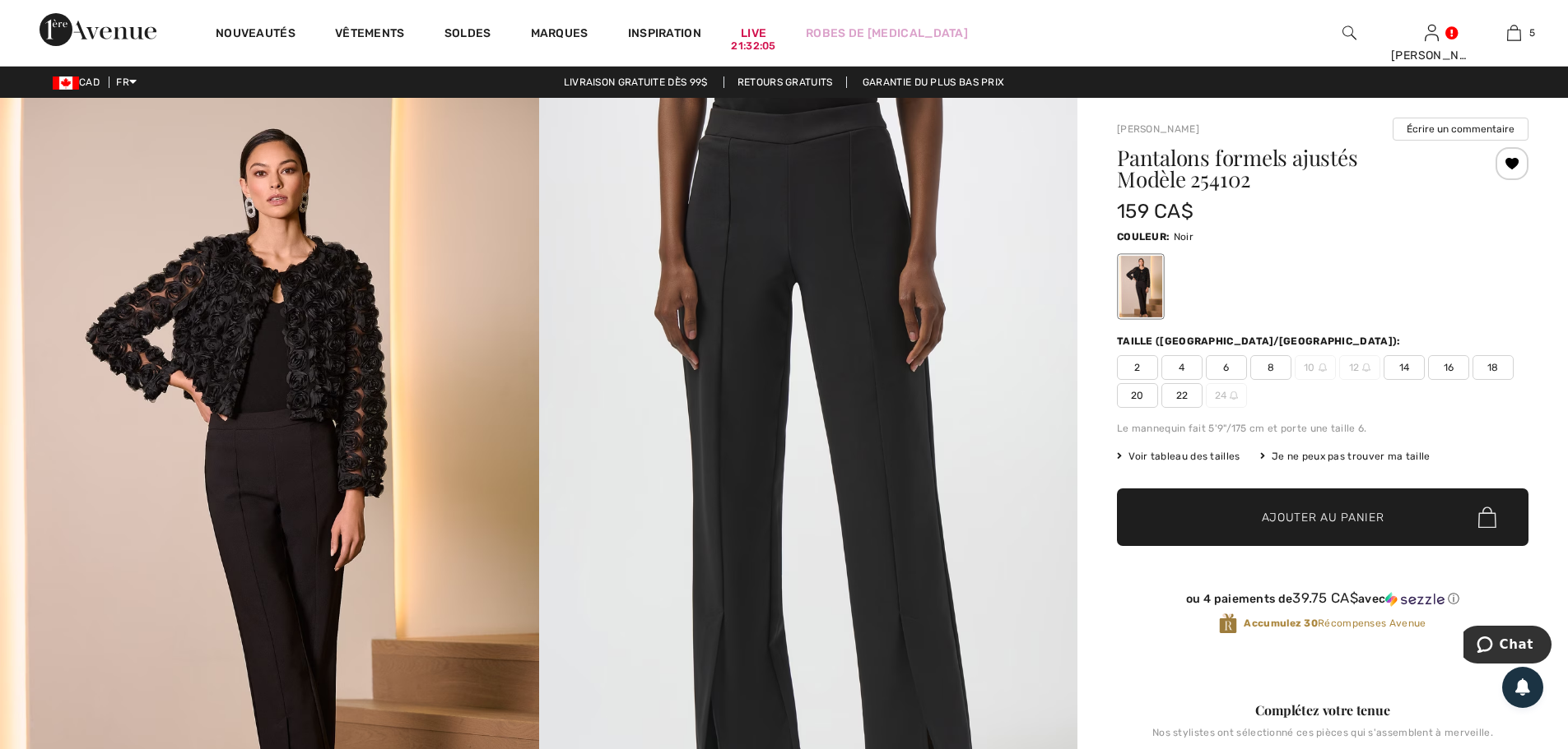
click at [1450, 366] on span "16" at bounding box center [1448, 367] width 41 height 25
click at [1360, 517] on span "Ajouter au panier" at bounding box center [1322, 518] width 123 height 17
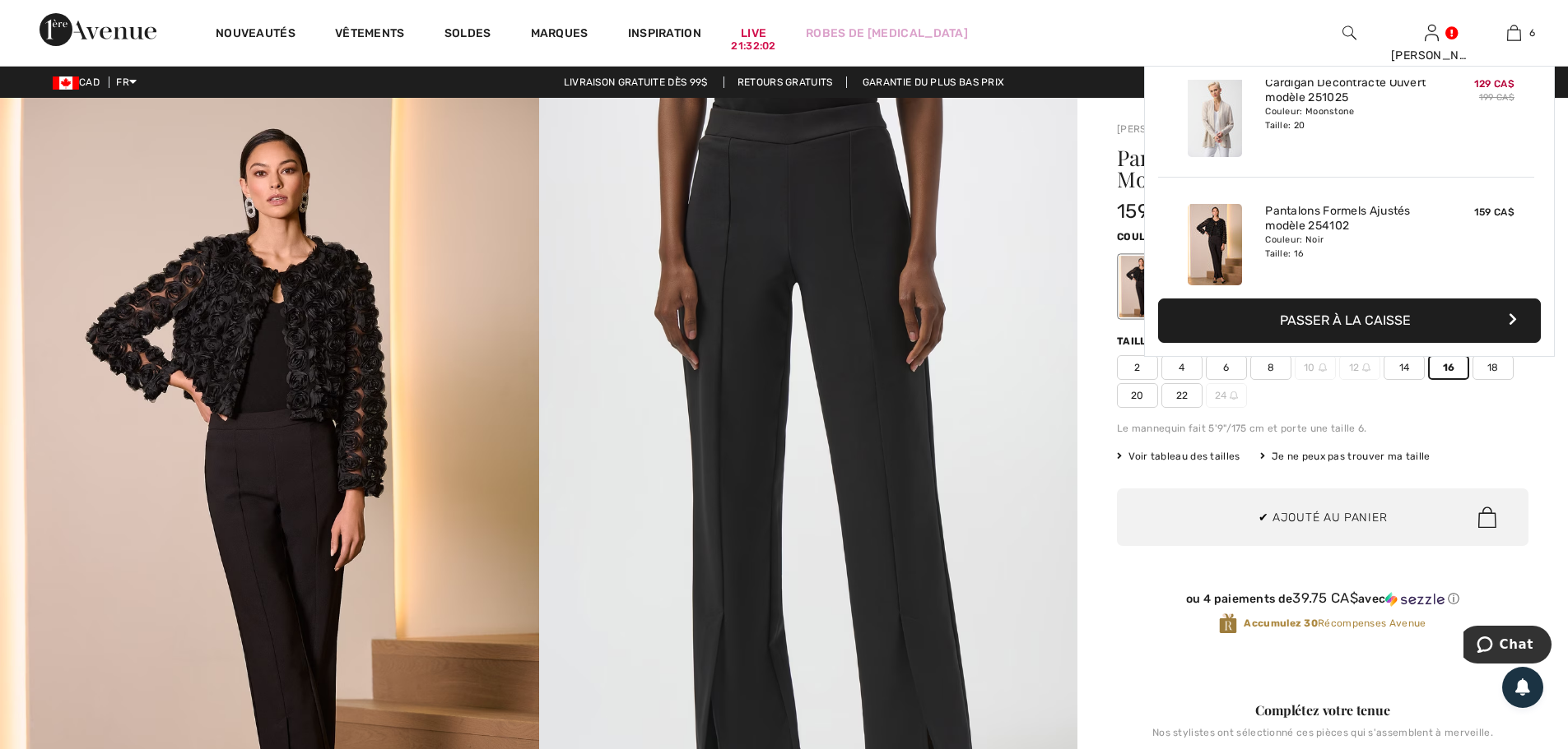
scroll to position [565, 0]
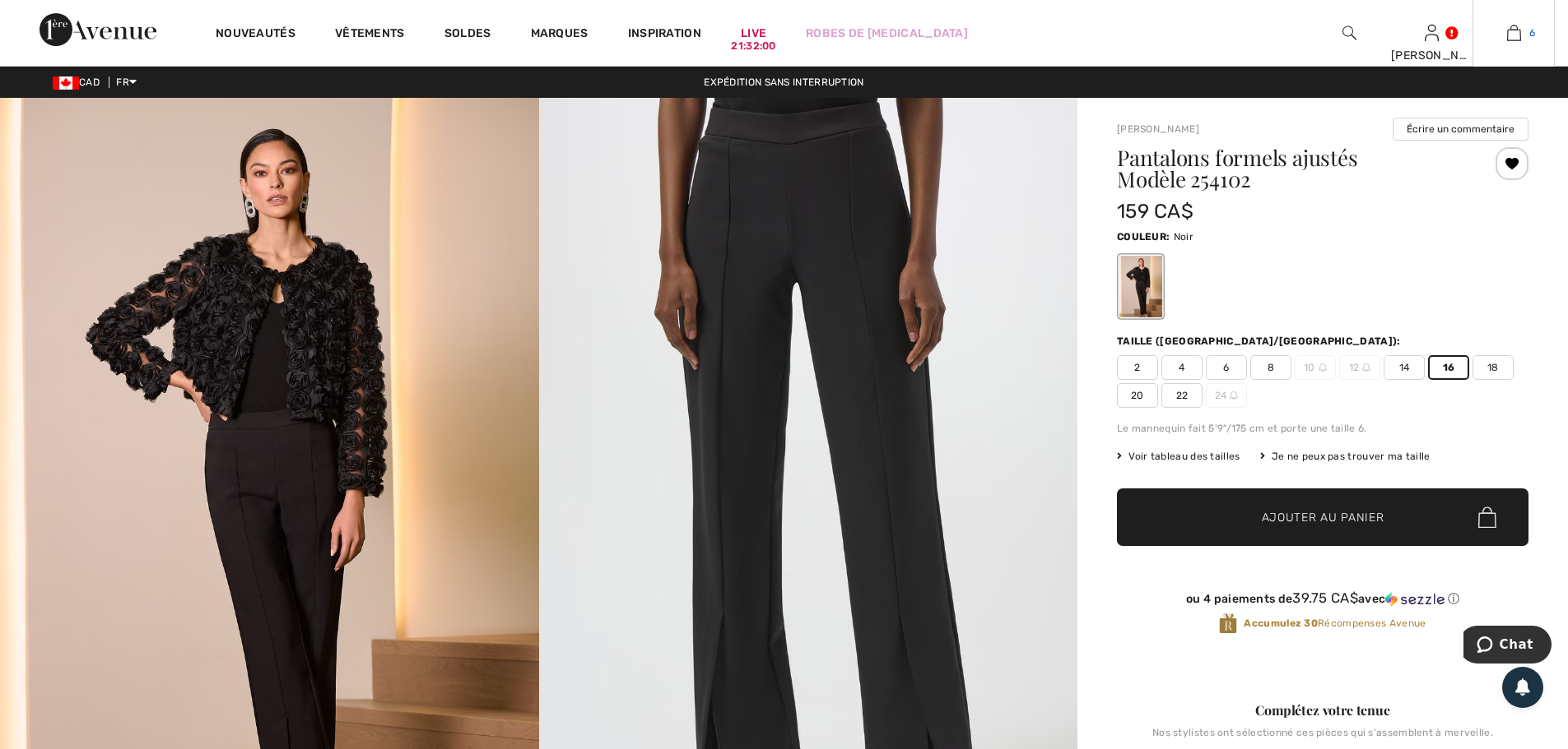
click at [1518, 30] on img at bounding box center [1514, 32] width 14 height 19
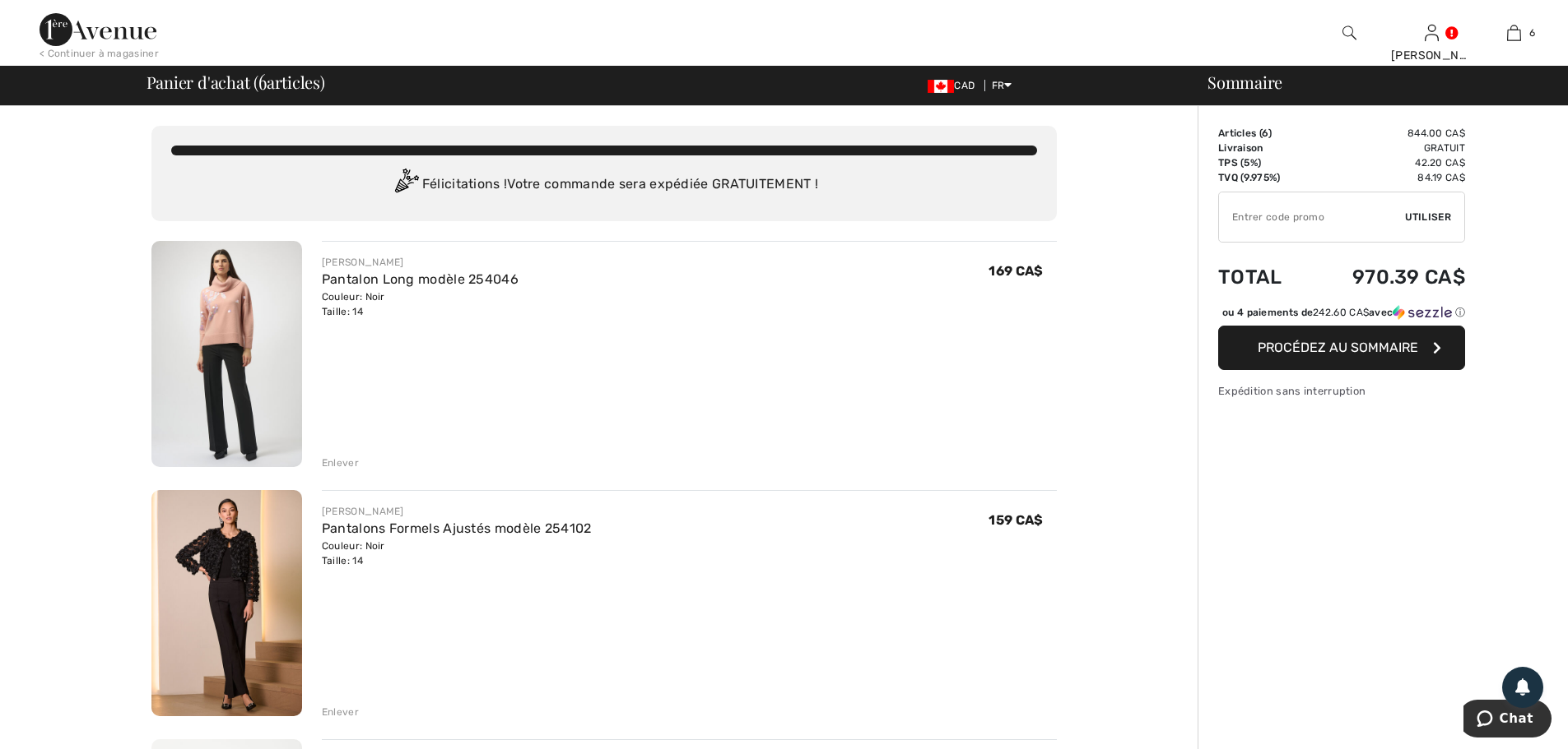
click at [345, 463] on div "Enlever" at bounding box center [340, 462] width 37 height 14
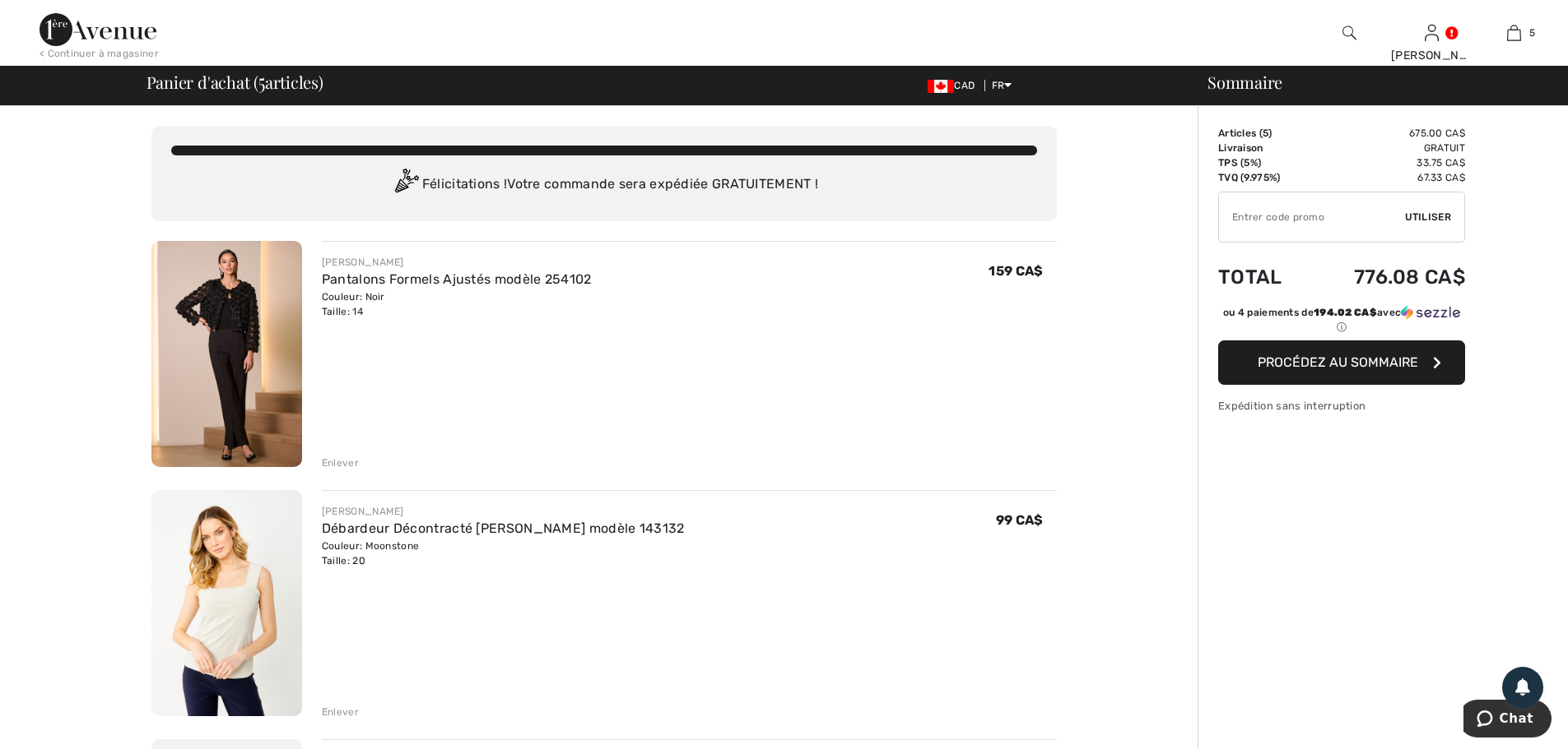
click at [344, 463] on div "Enlever" at bounding box center [340, 462] width 37 height 14
